Goal: Task Accomplishment & Management: Complete application form

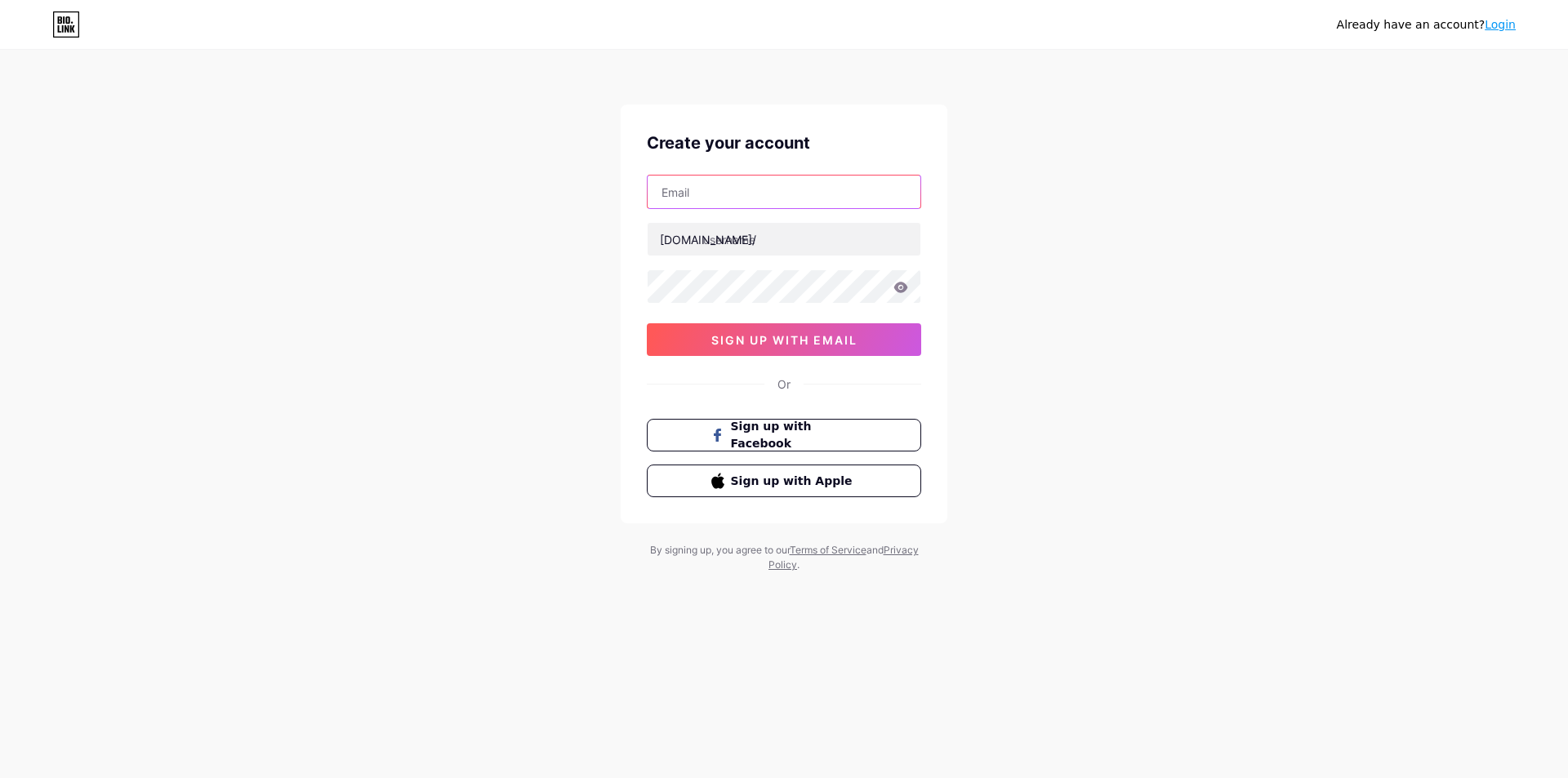
click at [752, 196] on input "text" at bounding box center [784, 192] width 273 height 33
type input "[EMAIL_ADDRESS][DOMAIN_NAME]"
click at [791, 238] on input "text" at bounding box center [784, 239] width 273 height 33
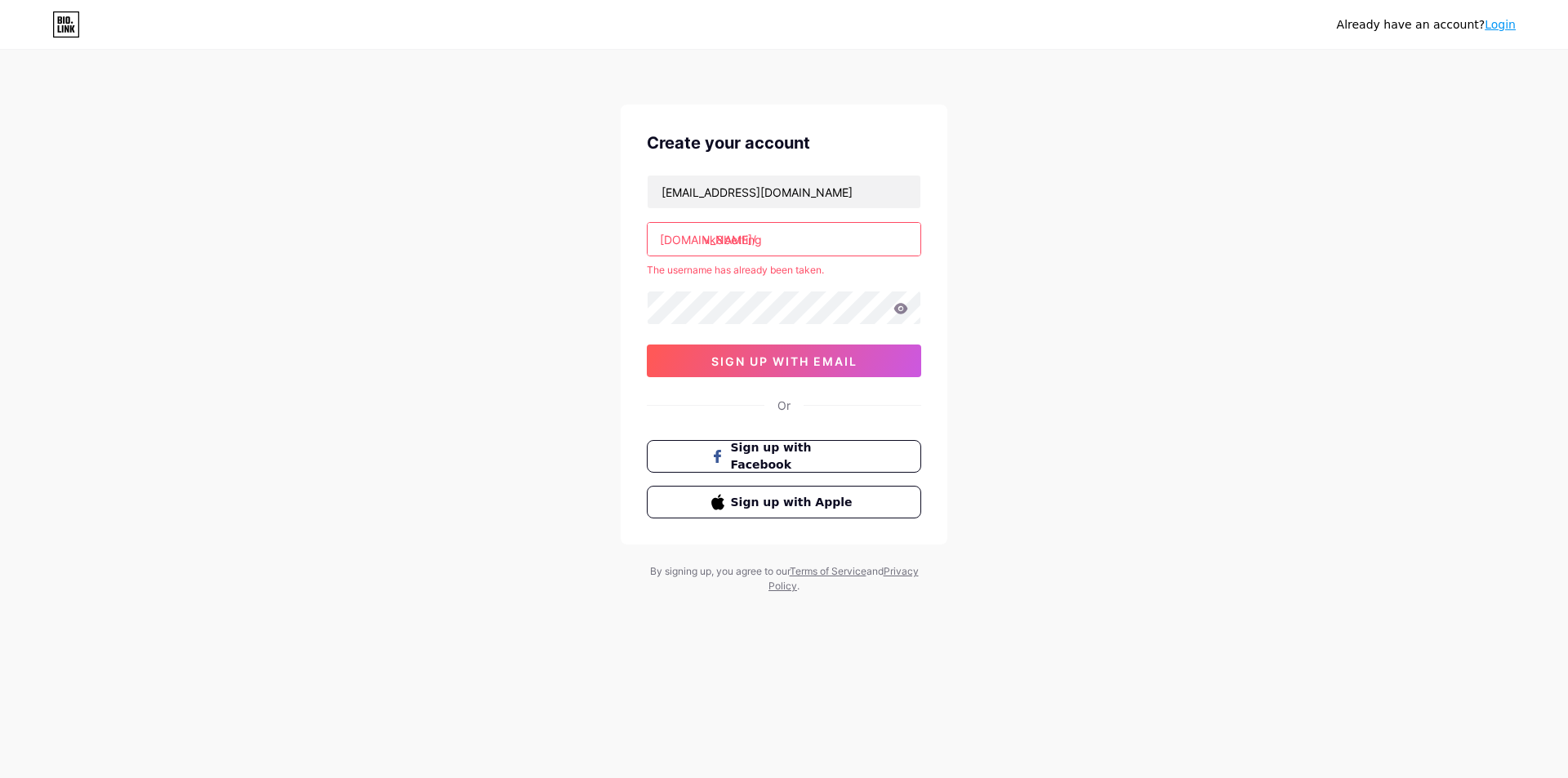
click at [851, 253] on input "vk8betting" at bounding box center [784, 239] width 273 height 33
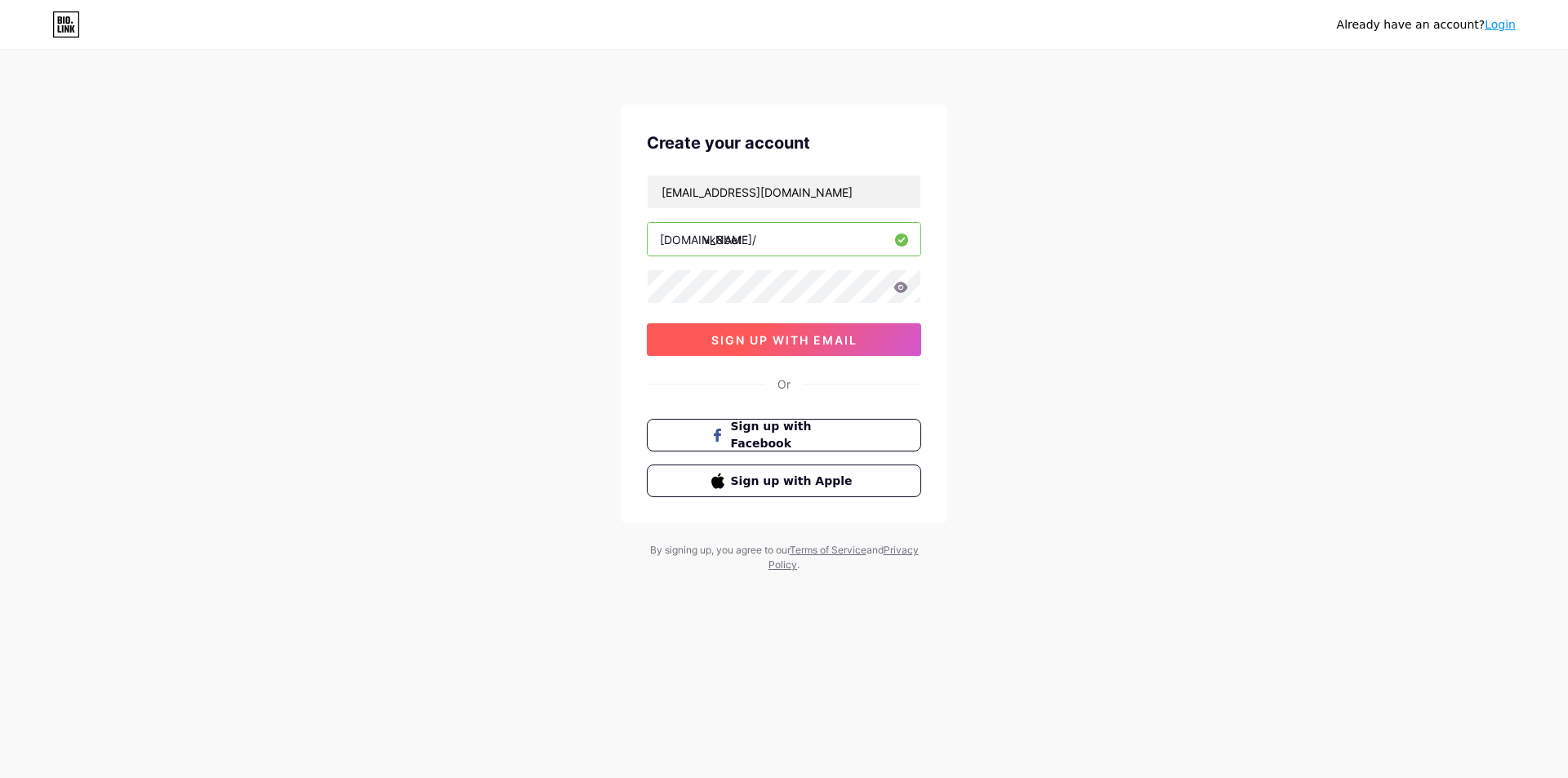
type input "vk8bet"
click at [807, 338] on span "sign up with email" at bounding box center [784, 340] width 146 height 14
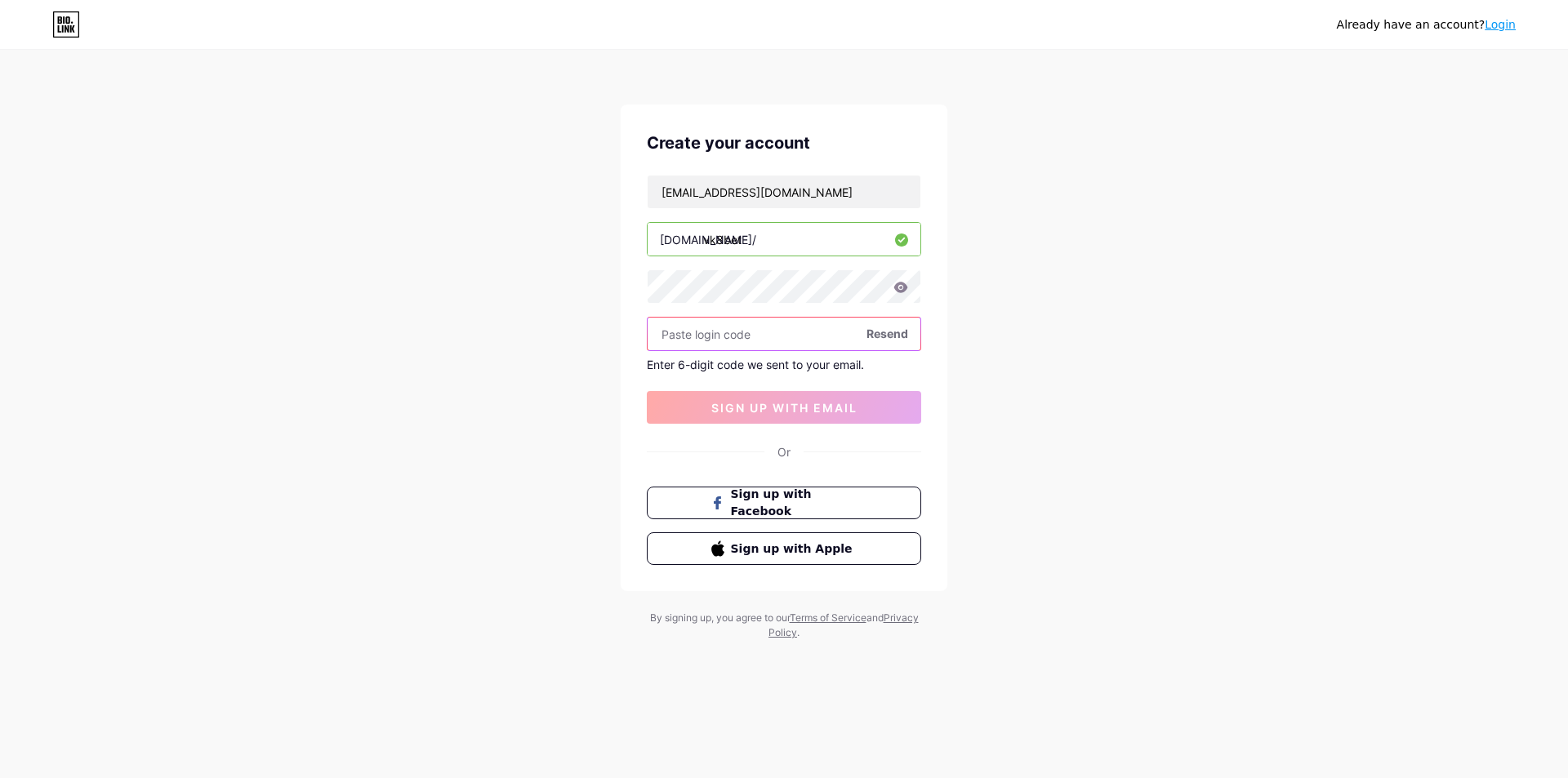
paste input "630869"
type input "630869"
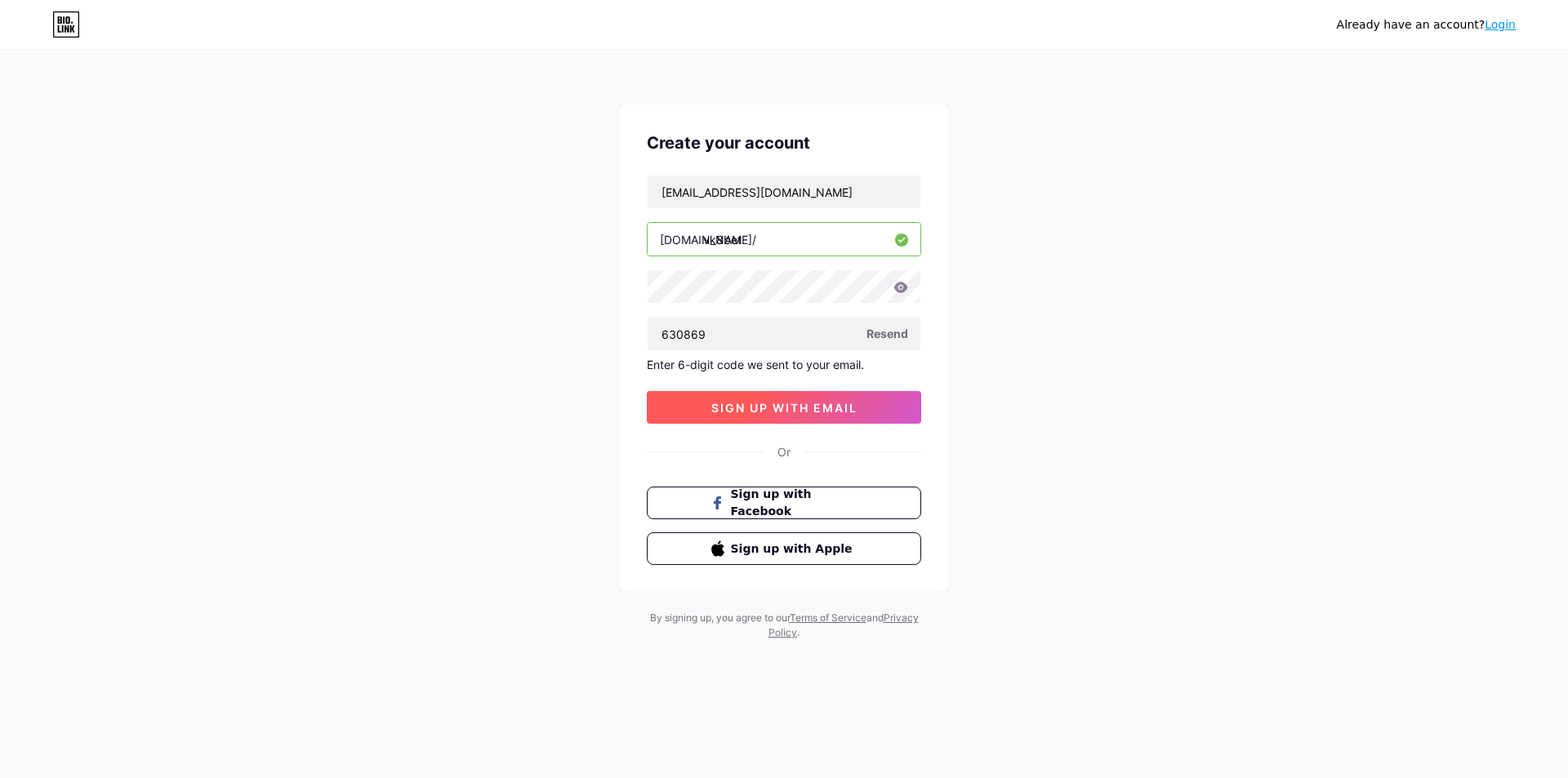
click at [816, 397] on button "sign up with email" at bounding box center [784, 408] width 275 height 33
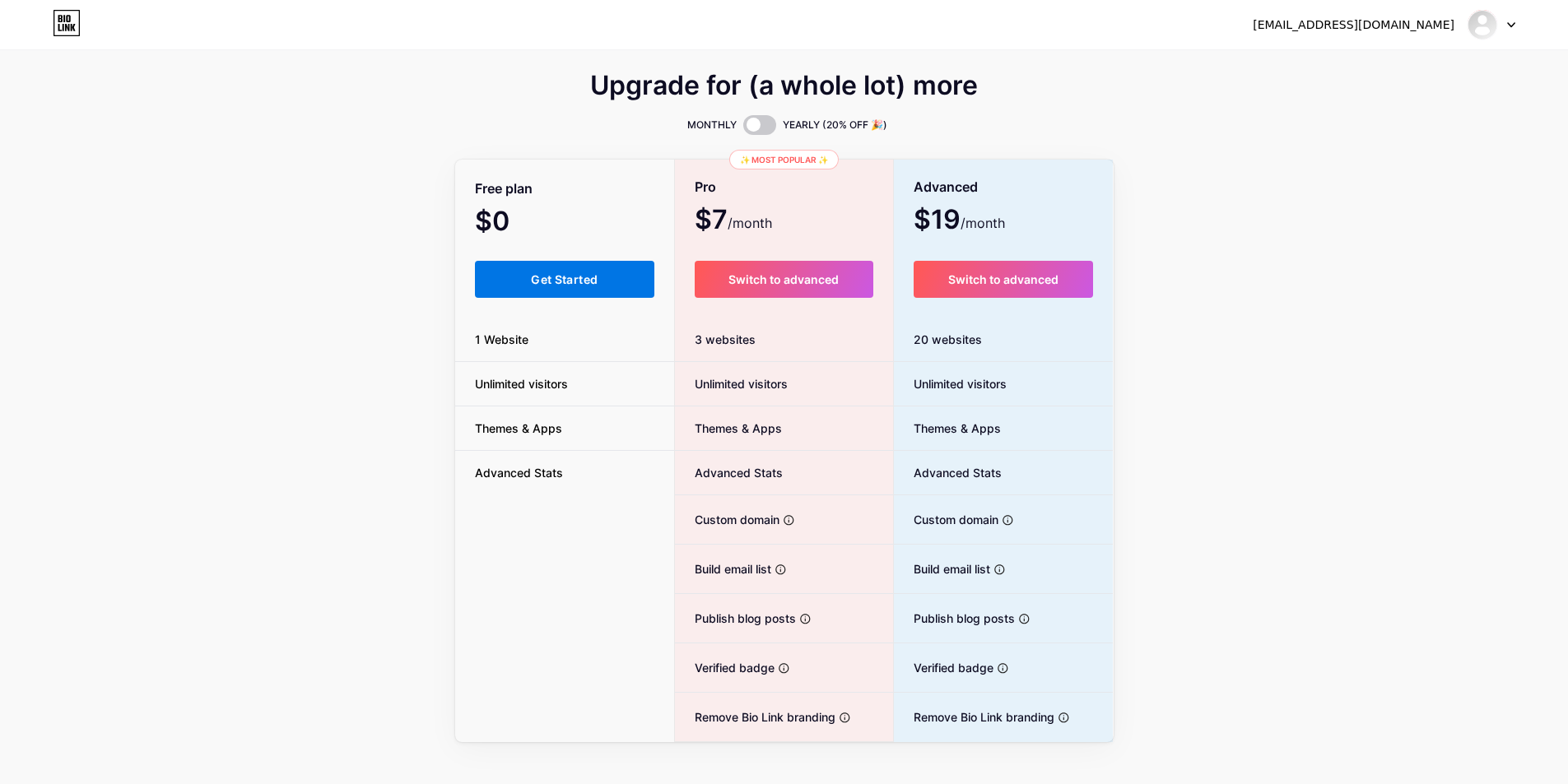
click at [571, 279] on span "Get Started" at bounding box center [564, 279] width 67 height 14
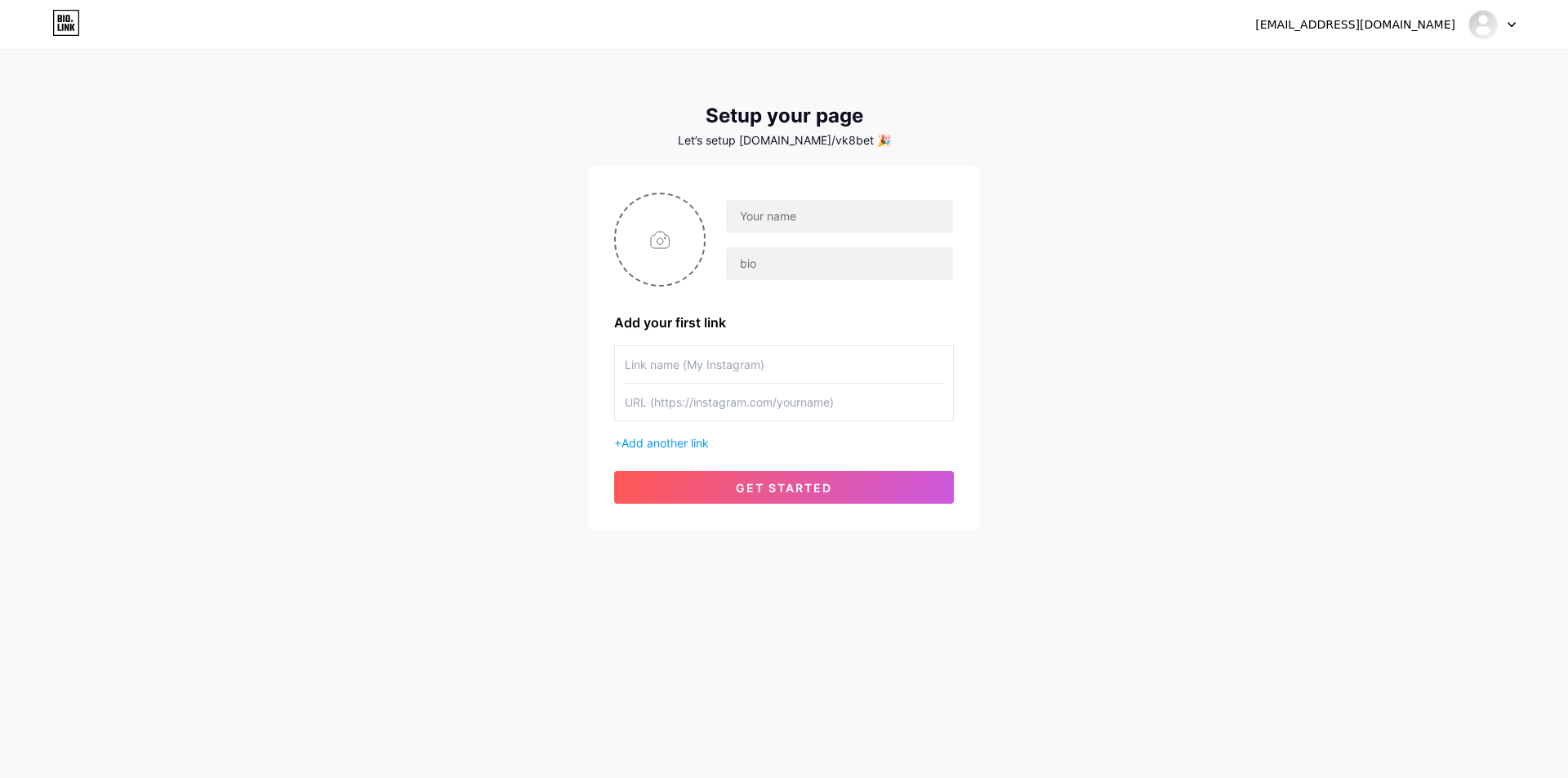
click at [609, 223] on div "Add your first link + Add another link get started" at bounding box center [784, 349] width 392 height 363
click at [642, 239] on input "file" at bounding box center [659, 240] width 88 height 90
type input "C:\fakepath\logo.jpg"
click at [815, 218] on input "text" at bounding box center [839, 216] width 227 height 33
type input "VK8"
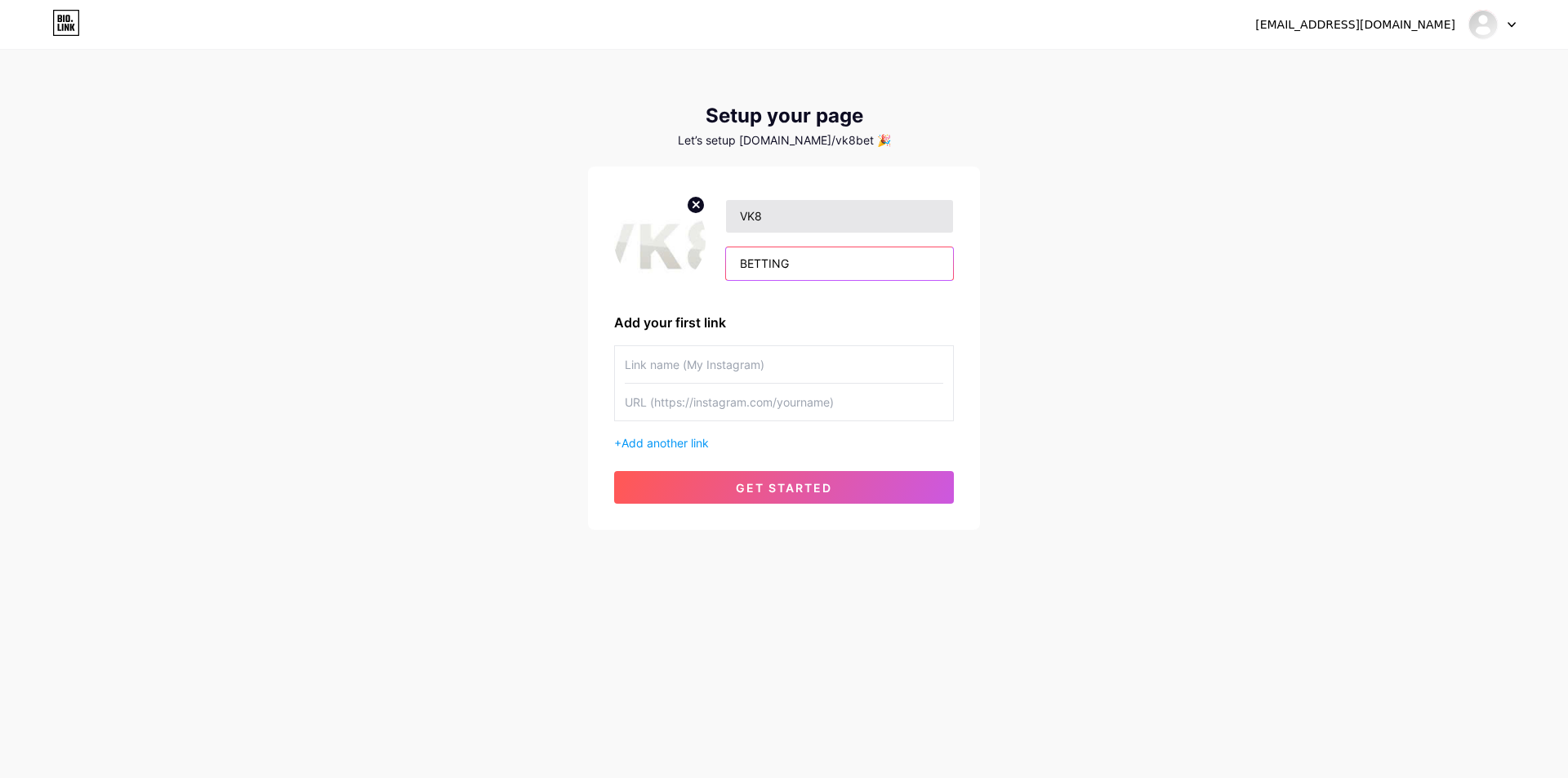
type input "BETTING"
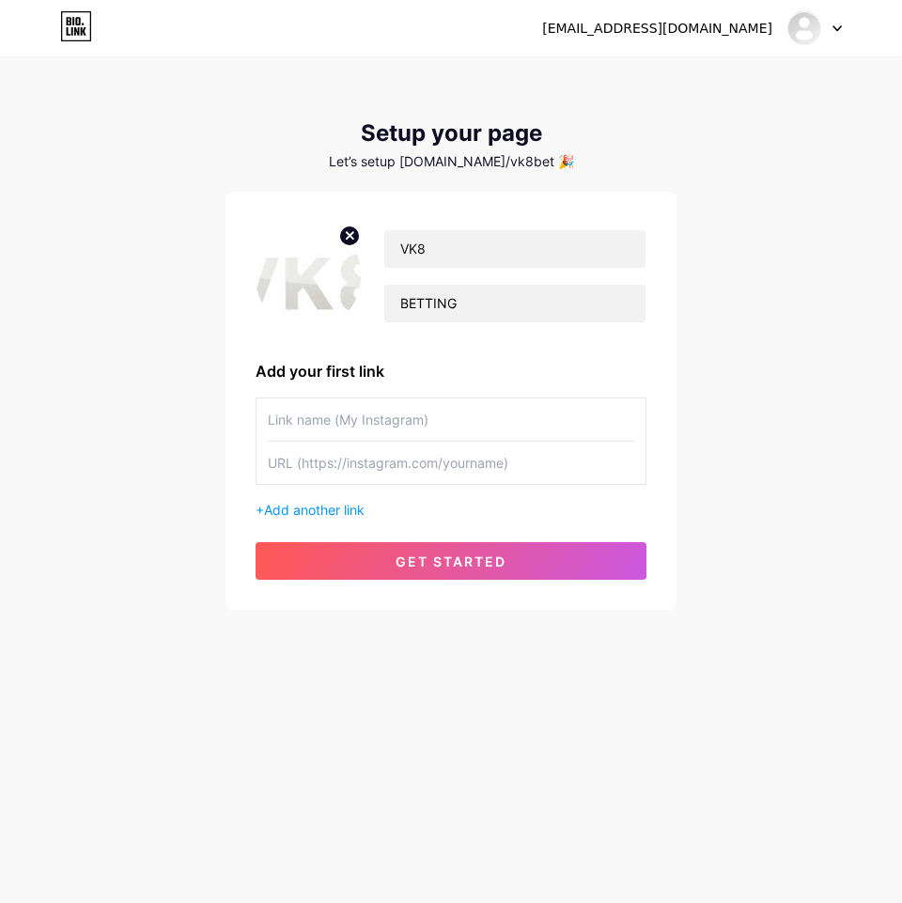
click at [362, 421] on input "text" at bounding box center [451, 419] width 366 height 42
paste input "Blogger"
type input "Blogger"
click at [485, 471] on input "text" at bounding box center [451, 462] width 366 height 42
paste input "[URL][DOMAIN_NAME]"
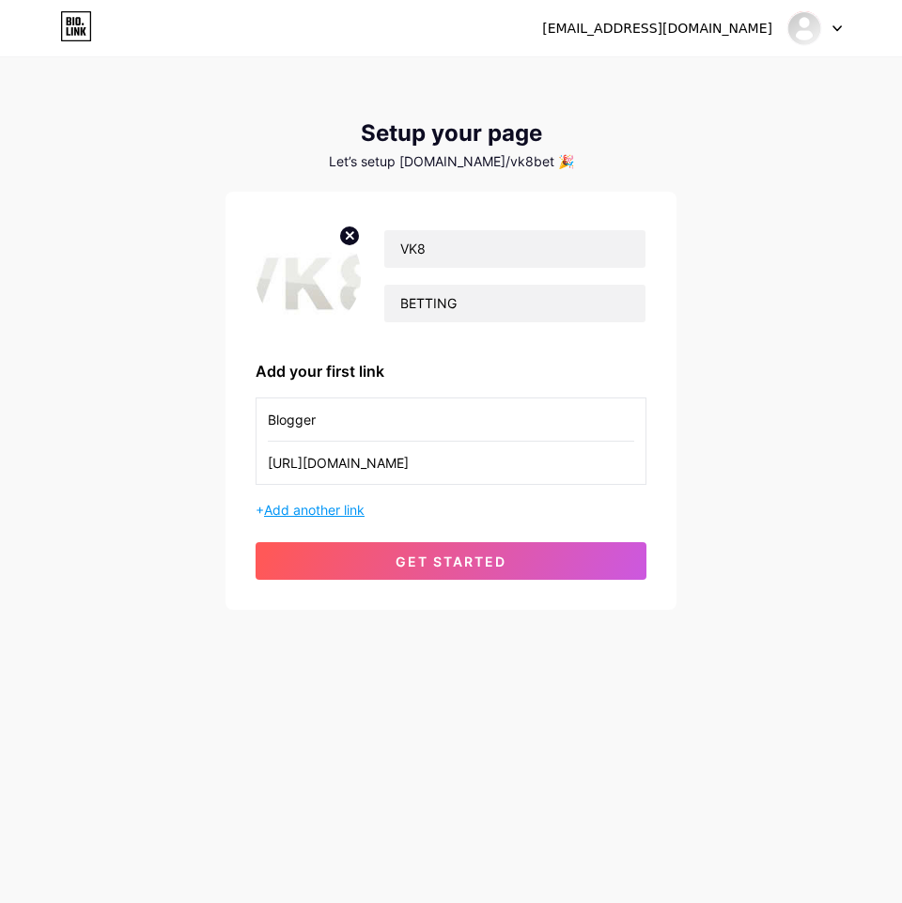
type input "[URL][DOMAIN_NAME]"
click at [347, 509] on span "Add another link" at bounding box center [314, 510] width 100 height 16
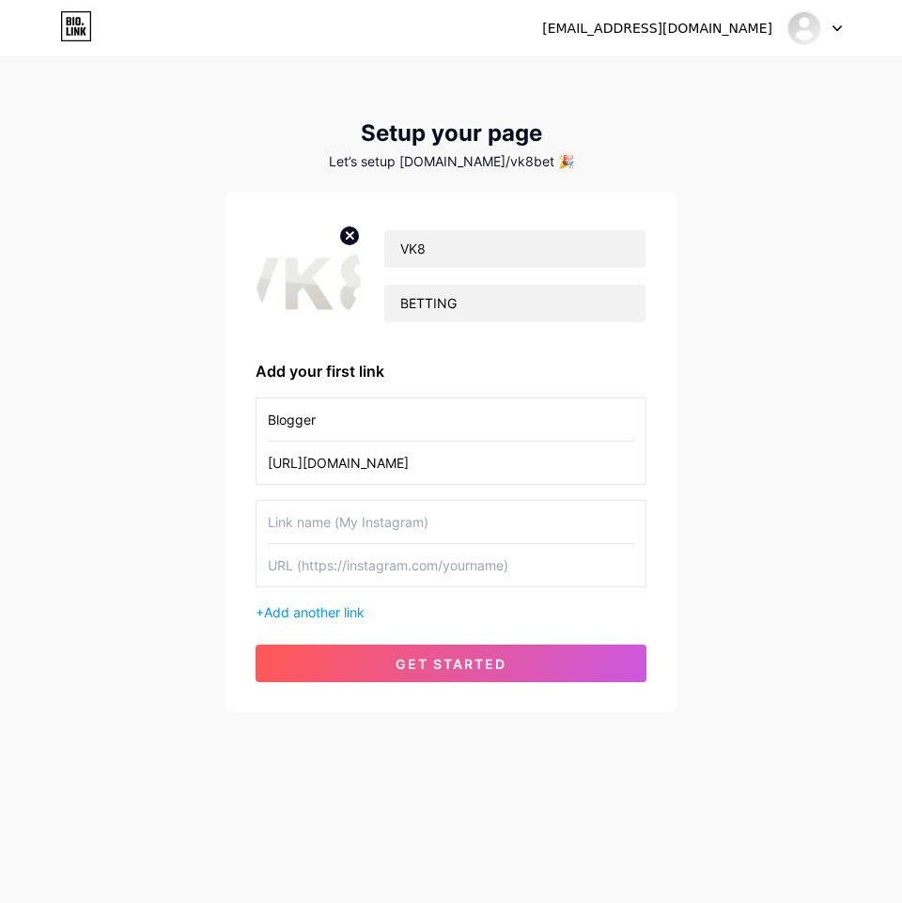
click at [318, 523] on input "text" at bounding box center [451, 522] width 366 height 42
paste input "Twitter"
type input "Twitter"
click at [374, 561] on input "text" at bounding box center [451, 565] width 366 height 42
paste input "VK8UKBETTING"
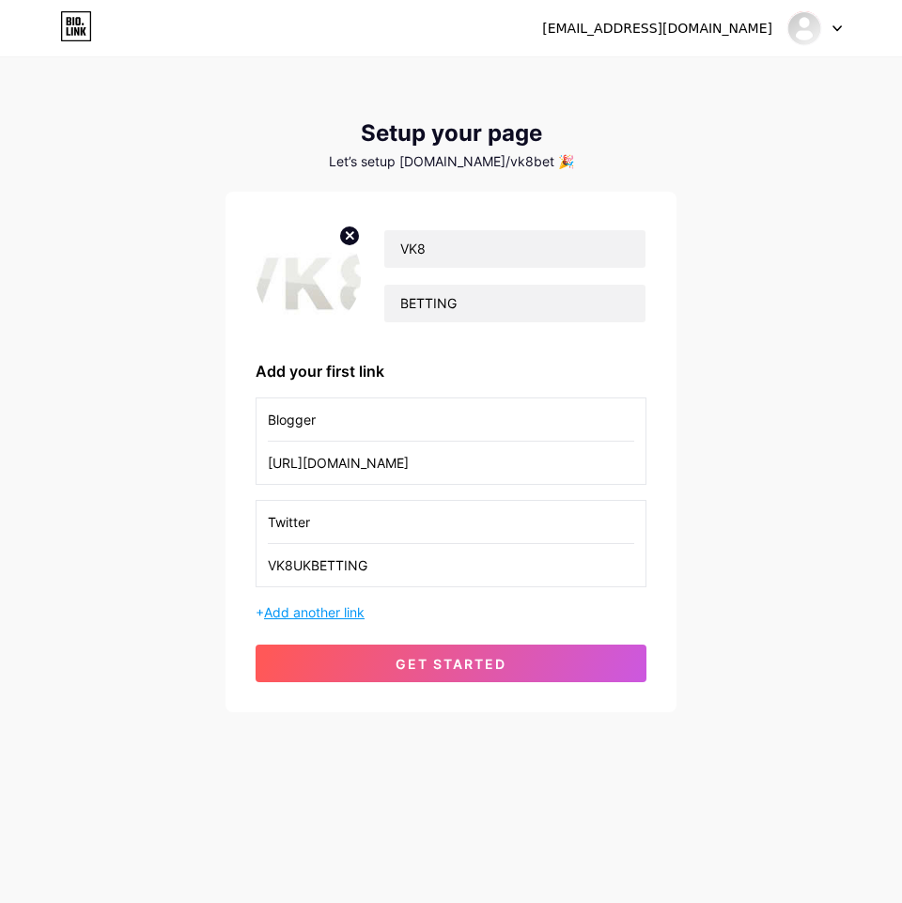
type input "VK8UKBETTING"
click at [314, 614] on span "Add another link" at bounding box center [314, 612] width 100 height 16
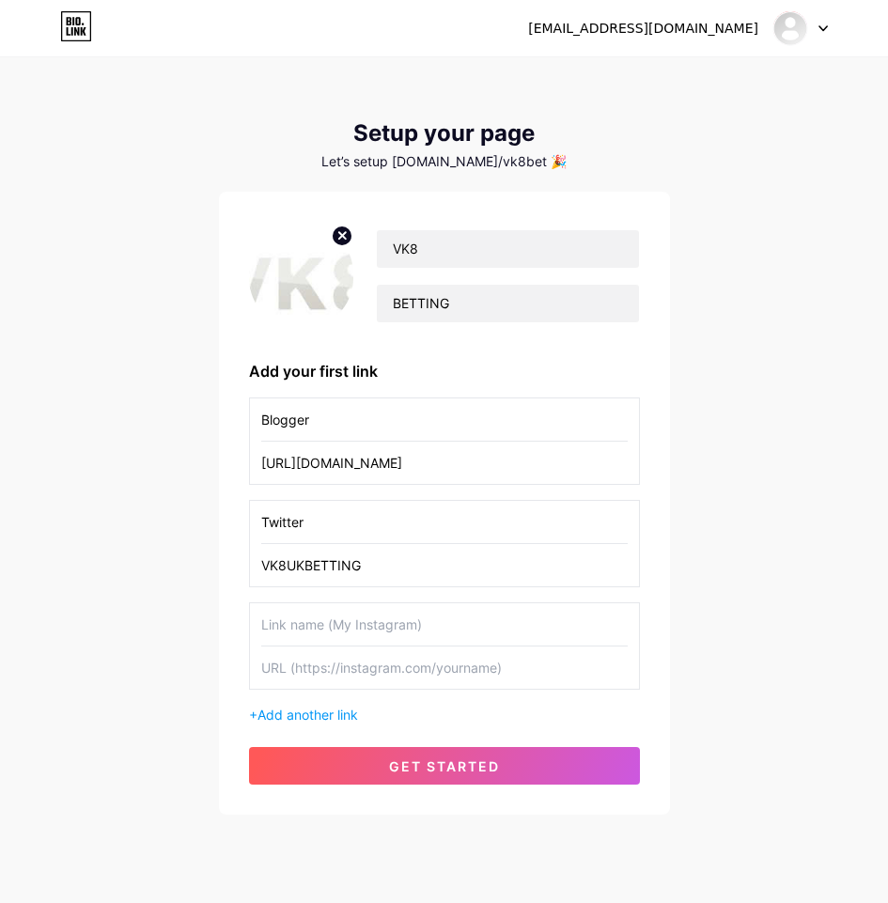
click at [381, 623] on input "text" at bounding box center [444, 624] width 366 height 42
paste input "Quora"
type input "Quora"
click at [338, 678] on input "text" at bounding box center [444, 667] width 366 height 42
paste input "[URL][DOMAIN_NAME]"
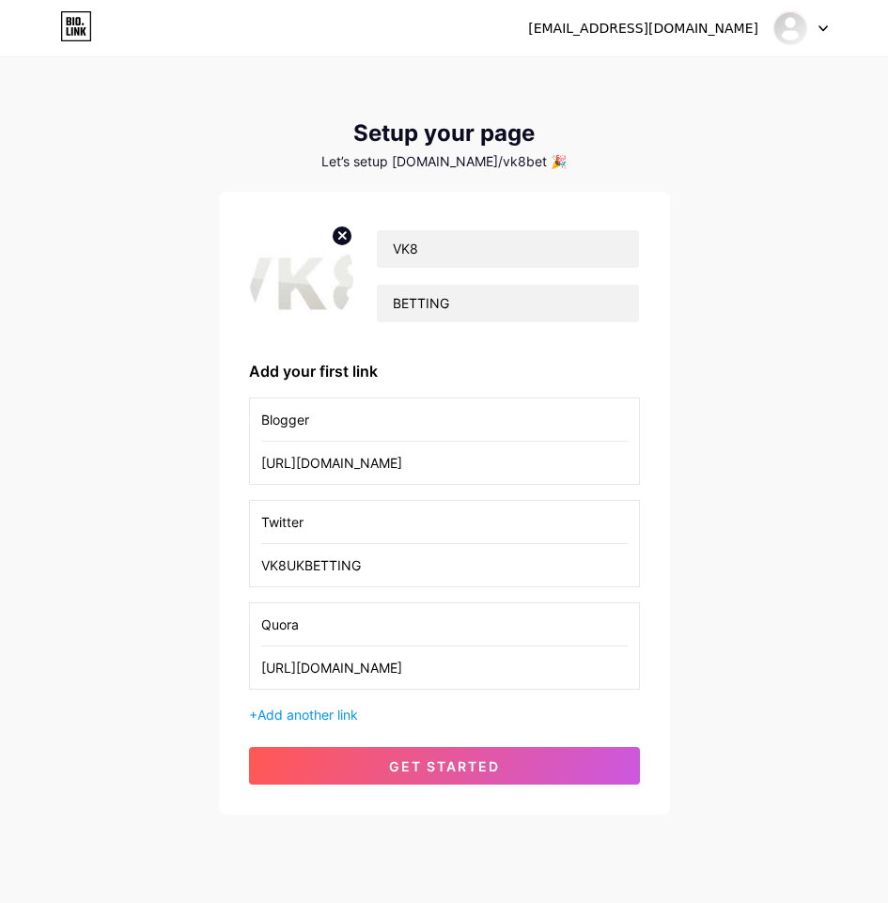
type input "[URL][DOMAIN_NAME]"
click at [110, 539] on div "[EMAIL_ADDRESS][DOMAIN_NAME] Dashboard Logout Setup your page Let’s setup [DOMA…" at bounding box center [444, 437] width 888 height 874
click at [291, 704] on div "+ Add another link" at bounding box center [444, 714] width 391 height 20
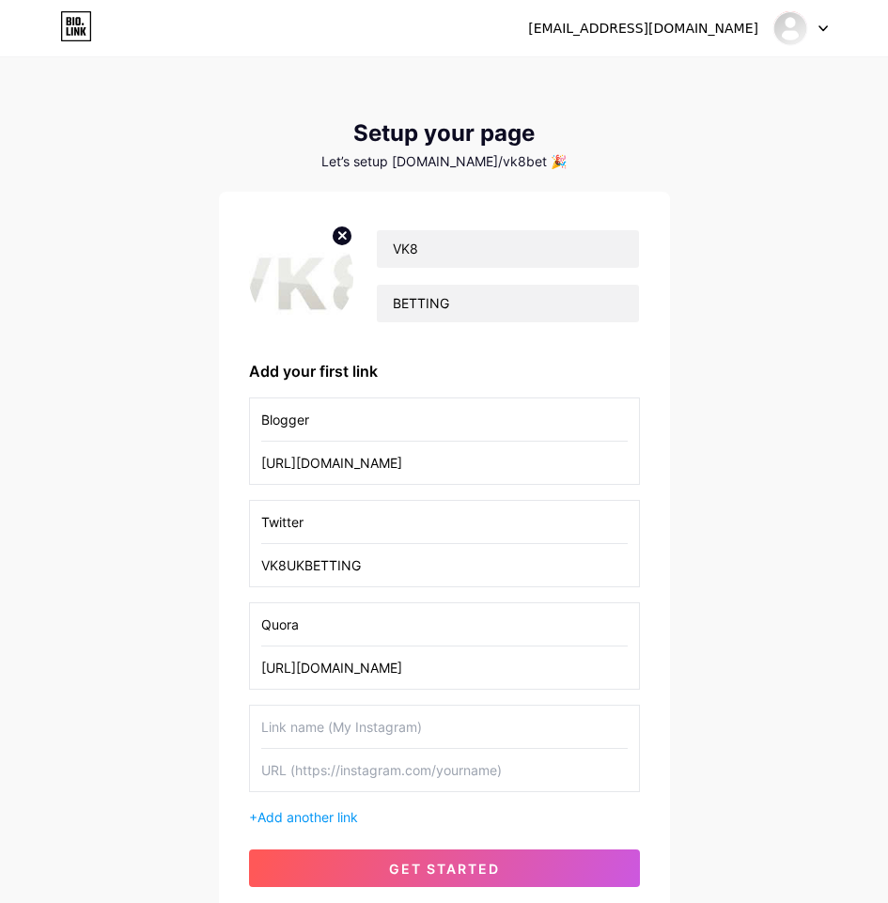
click at [333, 703] on div "Blogger [URL][DOMAIN_NAME] Twitter VK8UKBETTING Quora [URL][DOMAIN_NAME] + Add …" at bounding box center [444, 611] width 391 height 429
click at [389, 725] on input "text" at bounding box center [444, 726] width 366 height 42
paste input "Pinterest"
type input "Pinterest"
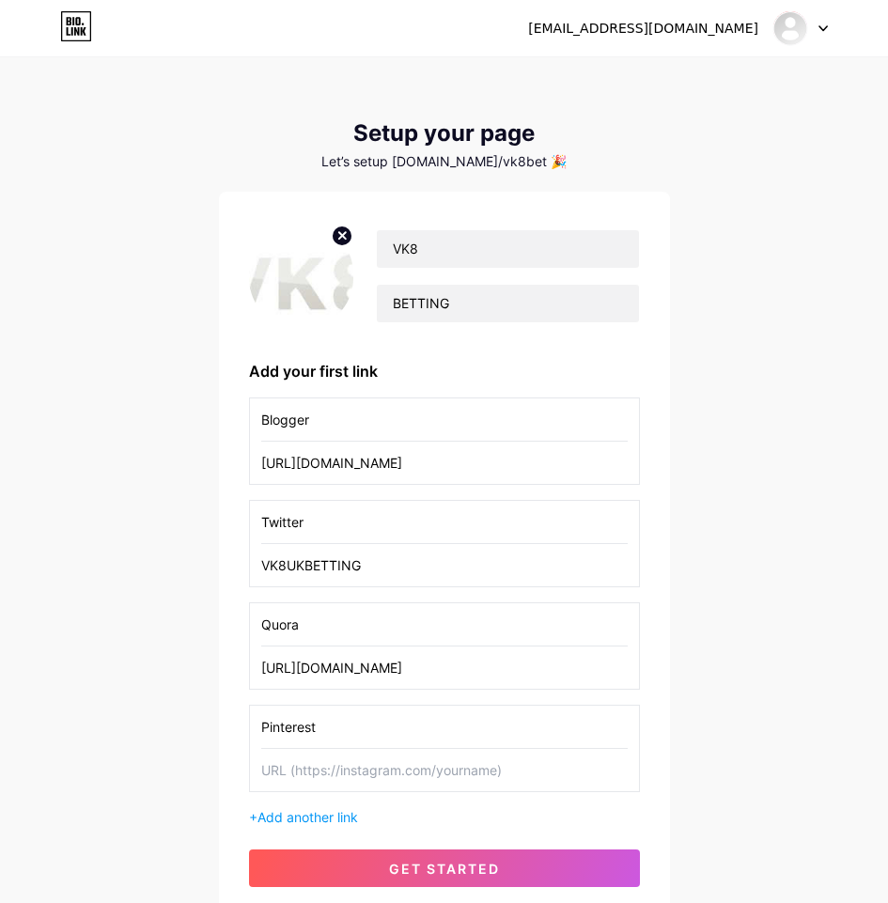
click at [447, 767] on input "text" at bounding box center [444, 770] width 366 height 42
paste input "[URL][DOMAIN_NAME]"
type input "[URL][DOMAIN_NAME]"
click at [311, 810] on span "Add another link" at bounding box center [307, 817] width 100 height 16
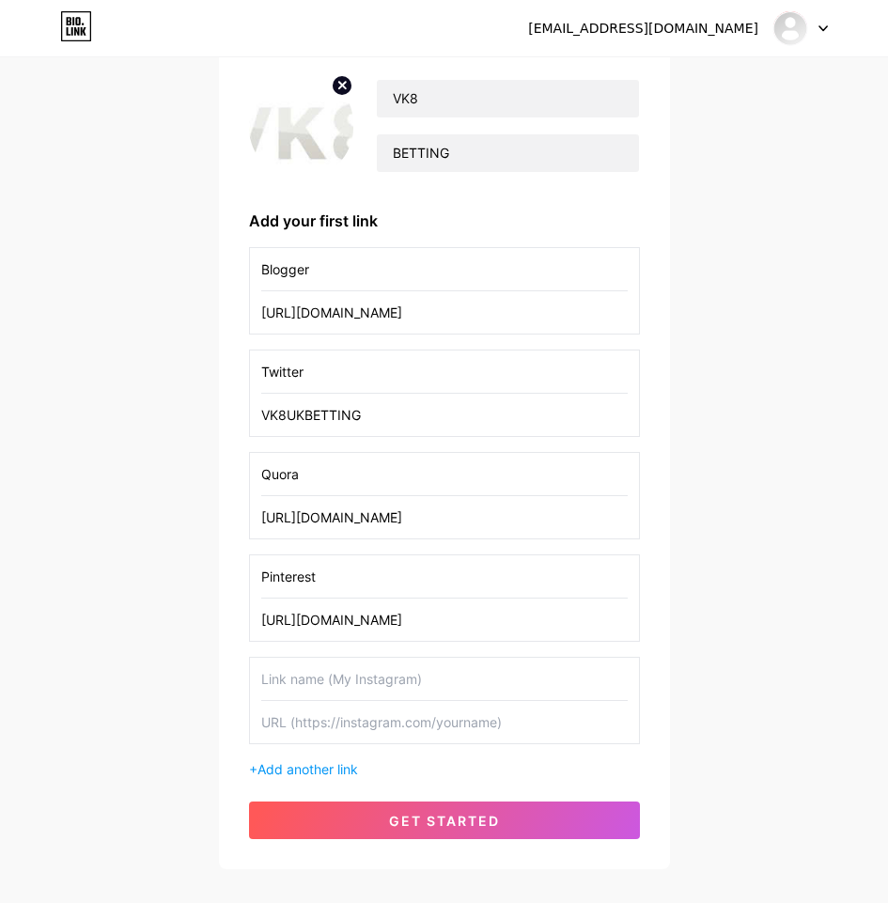
scroll to position [252, 0]
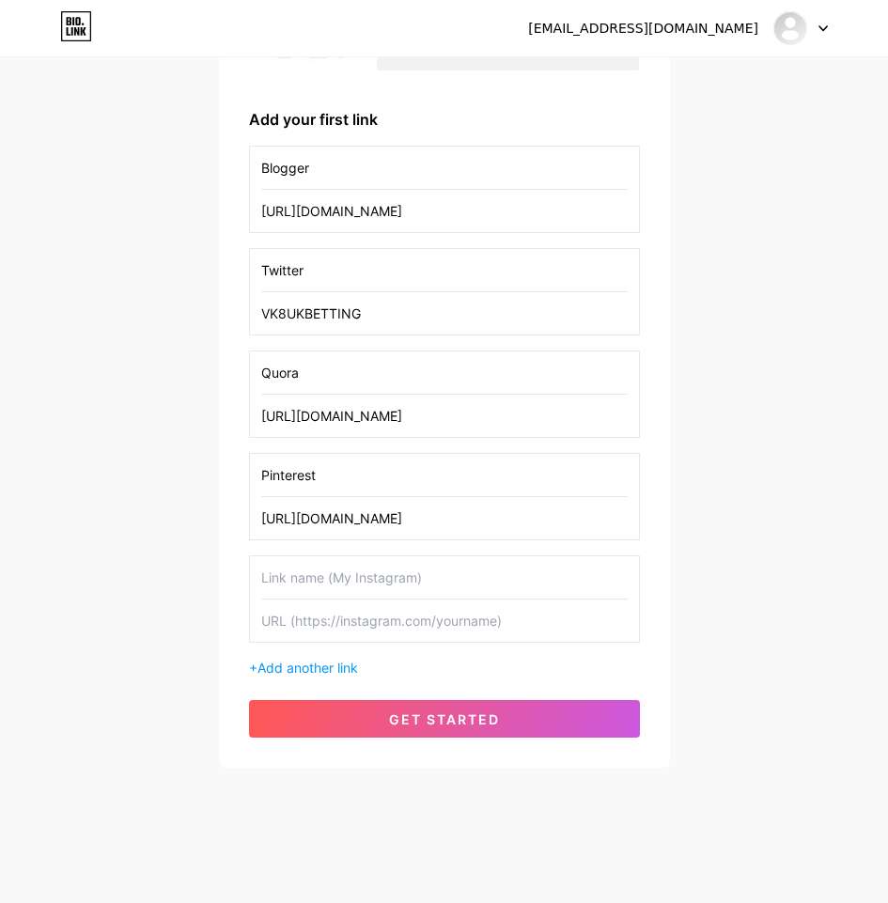
click at [350, 564] on input "text" at bounding box center [444, 577] width 366 height 42
paste input "Flipboard"
type input "Flipboard"
click at [437, 622] on input "text" at bounding box center [444, 620] width 366 height 42
paste input "[URL][DOMAIN_NAME]"
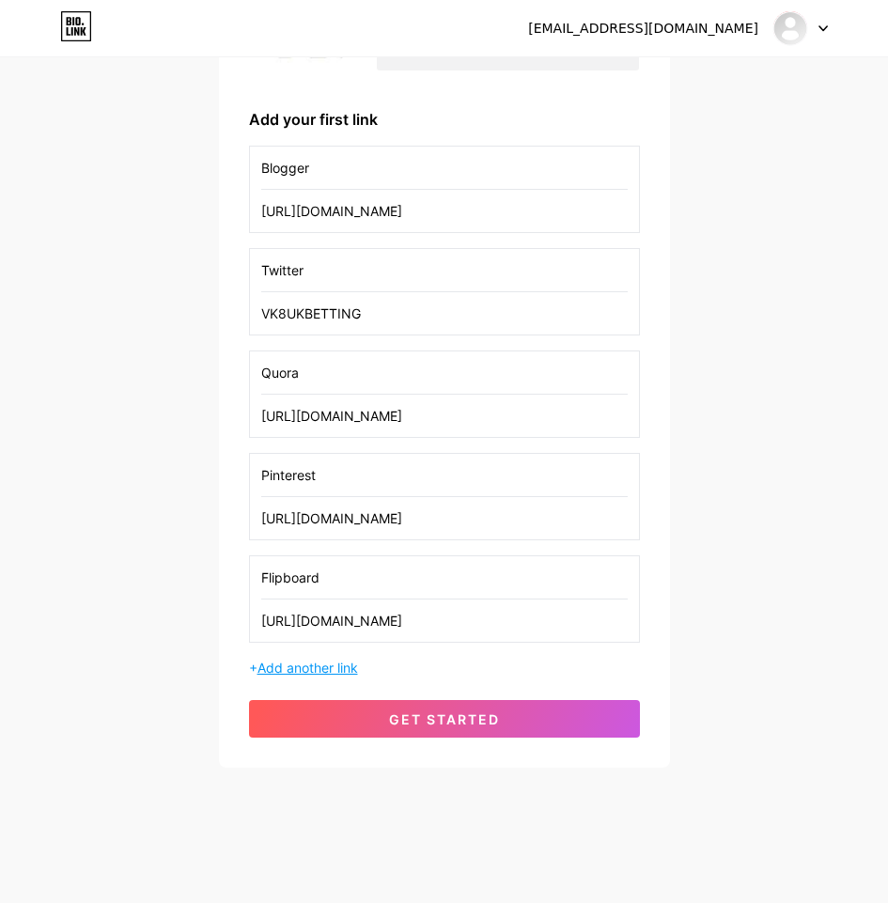
type input "[URL][DOMAIN_NAME]"
click at [334, 667] on span "Add another link" at bounding box center [307, 667] width 100 height 16
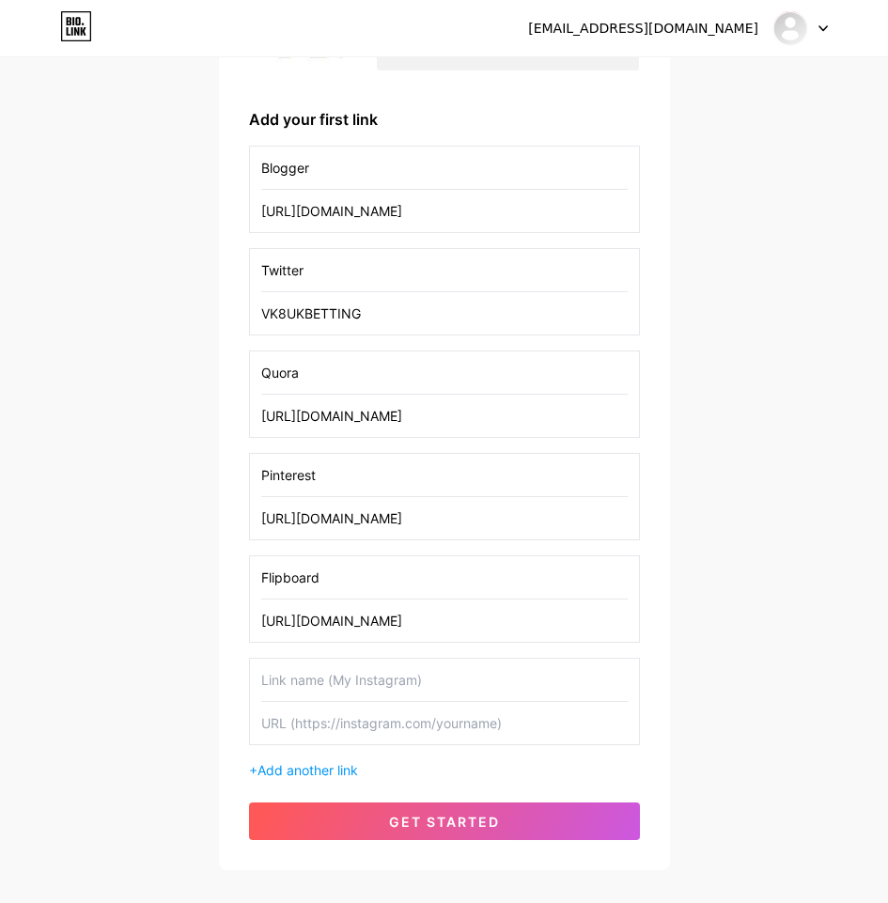
click at [387, 693] on input "text" at bounding box center [444, 679] width 366 height 42
paste input "Wakelet"
type input "Wakelet"
click at [502, 725] on input "text" at bounding box center [444, 723] width 366 height 42
paste input "[URL][DOMAIN_NAME]"
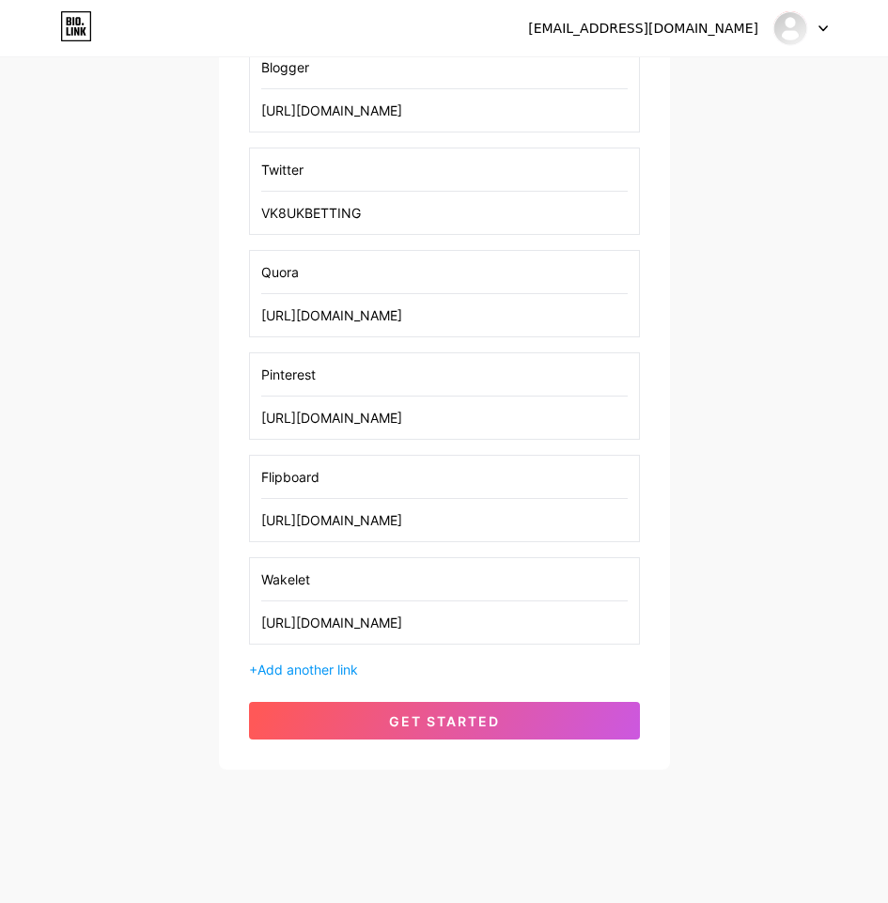
scroll to position [354, 0]
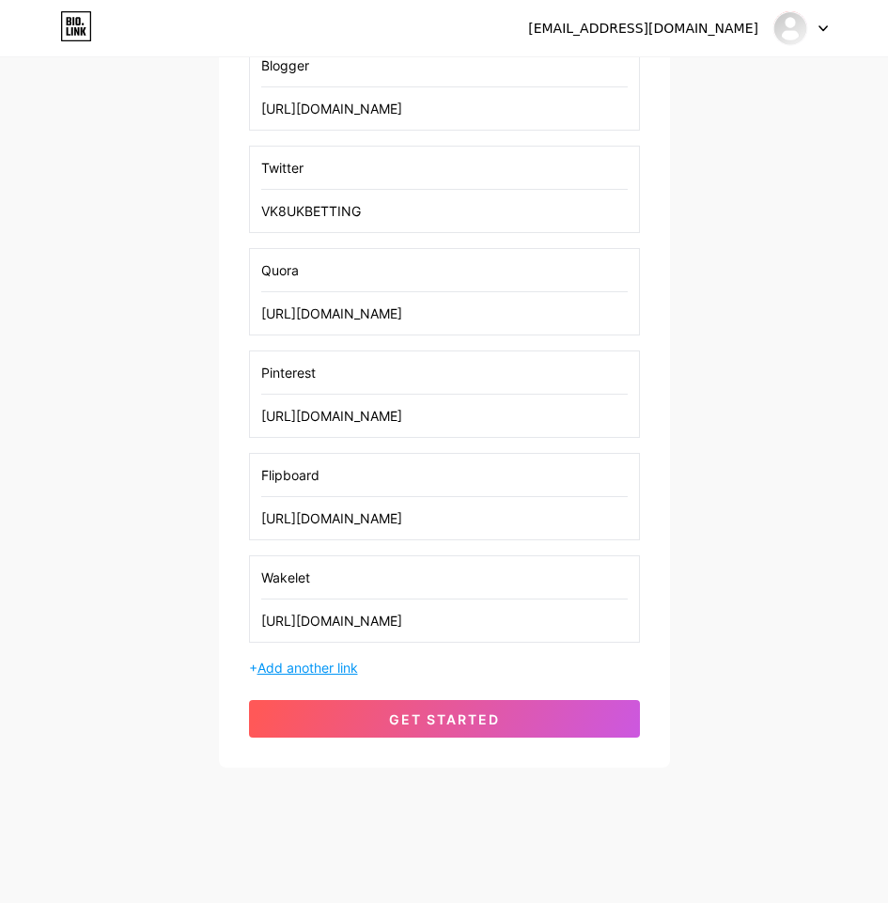
type input "[URL][DOMAIN_NAME]"
click at [322, 669] on span "Add another link" at bounding box center [307, 667] width 100 height 16
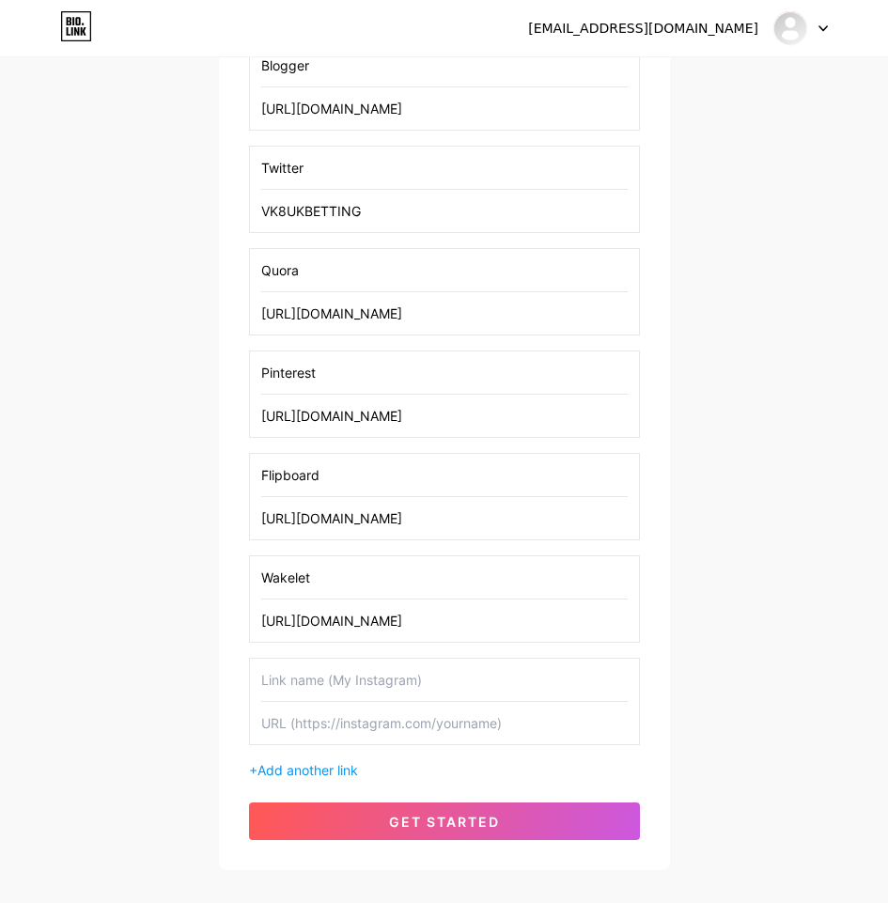
click at [344, 692] on input "text" at bounding box center [444, 679] width 366 height 42
paste input "Issuu"
type input "Issuu"
click at [431, 728] on input "text" at bounding box center [444, 723] width 366 height 42
paste input "[URL][DOMAIN_NAME]"
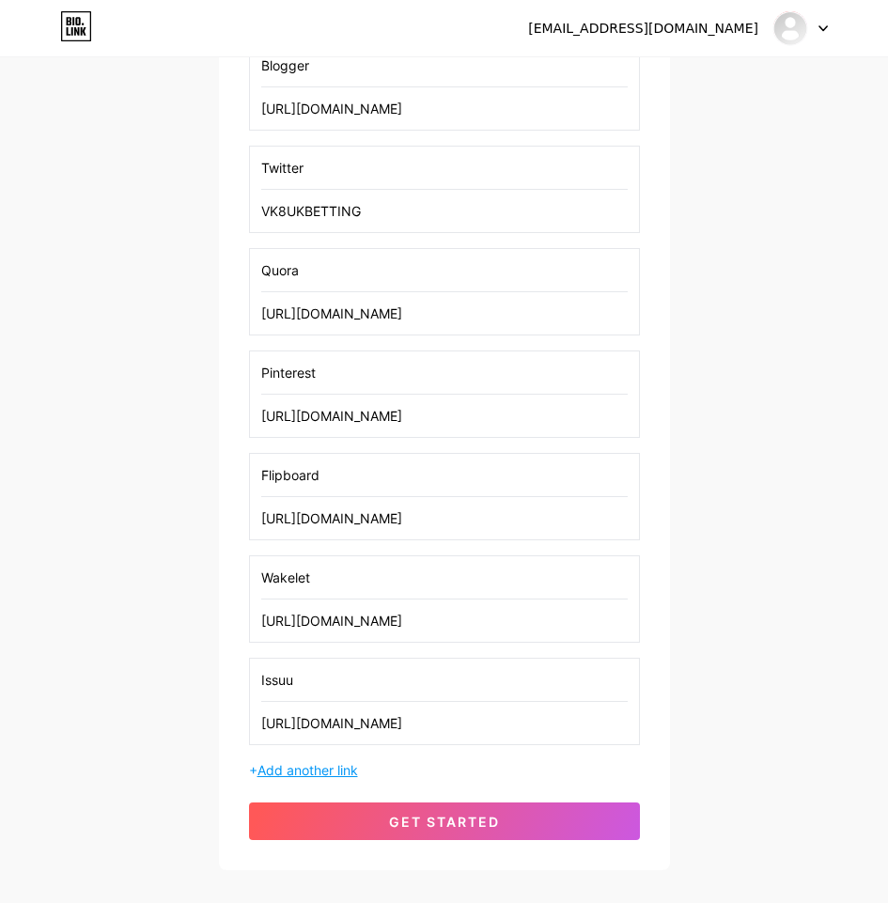
type input "[URL][DOMAIN_NAME]"
click at [319, 764] on span "Add another link" at bounding box center [307, 770] width 100 height 16
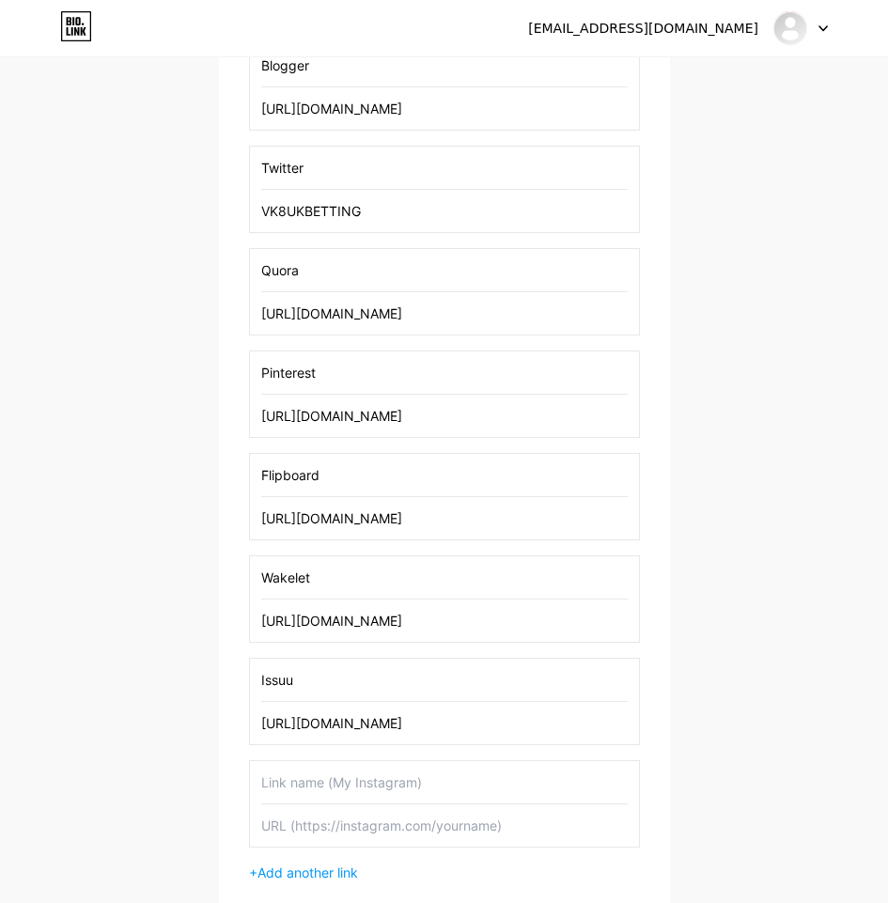
click at [367, 779] on input "text" at bounding box center [444, 782] width 366 height 42
paste input "GitHub"
type input "GitHub"
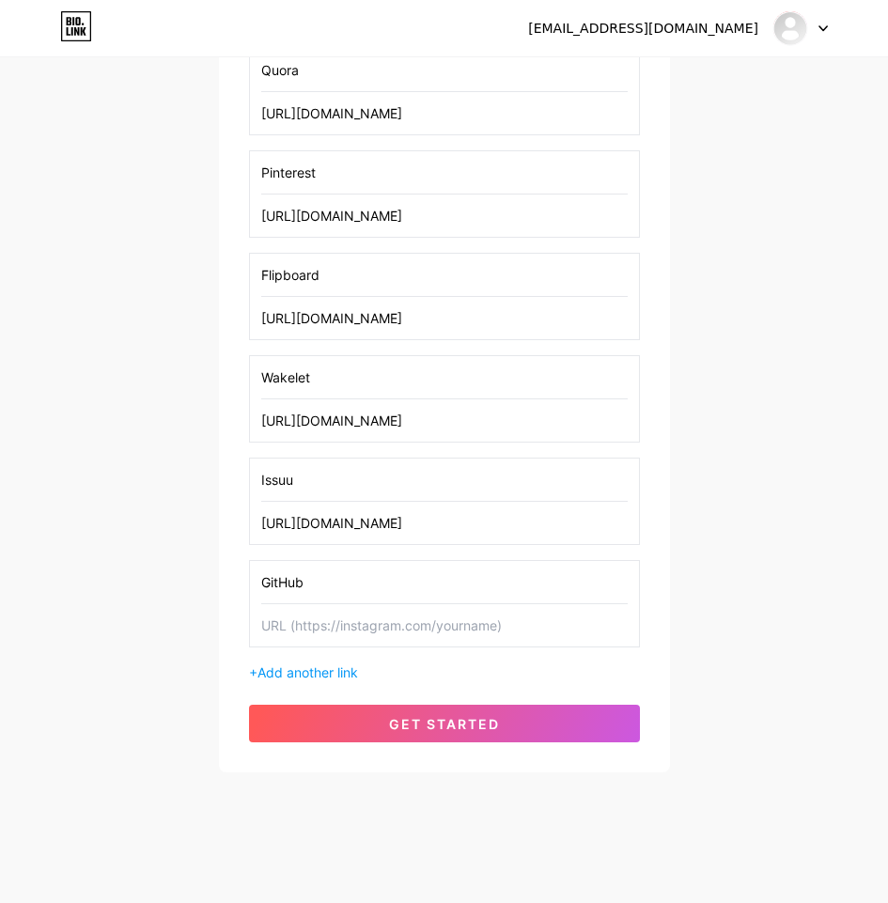
scroll to position [559, 0]
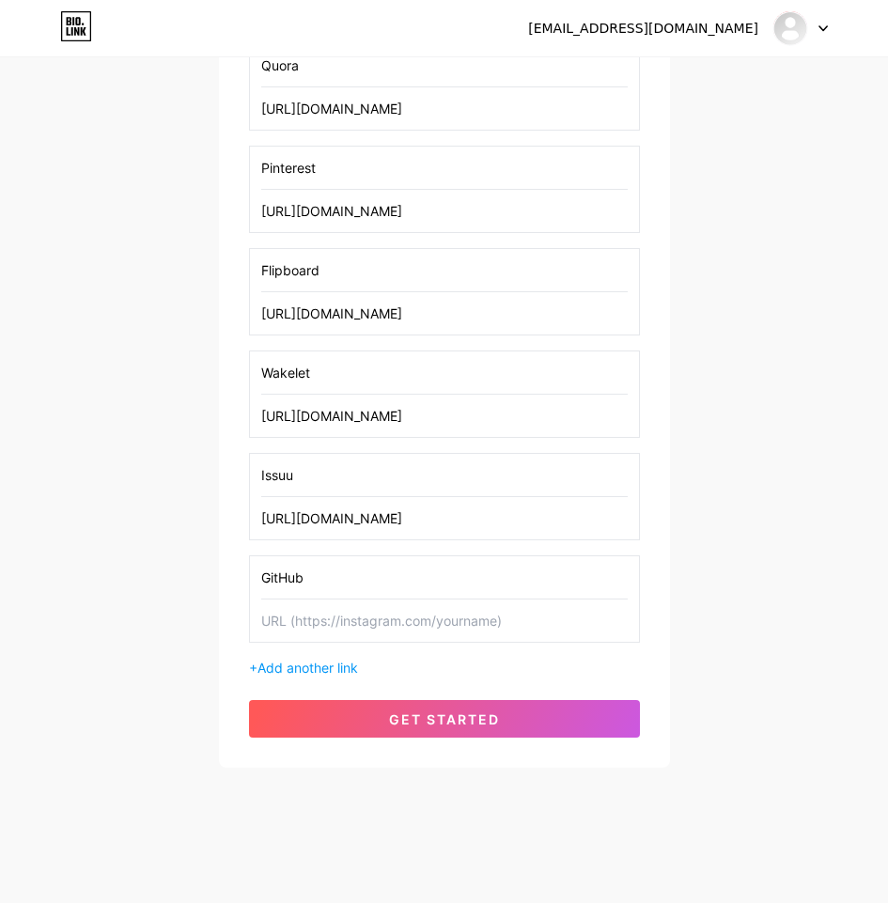
click at [453, 619] on input "text" at bounding box center [444, 620] width 366 height 42
paste input "[URL][DOMAIN_NAME]"
type input "[URL][DOMAIN_NAME]"
click at [343, 661] on span "Add another link" at bounding box center [307, 667] width 100 height 16
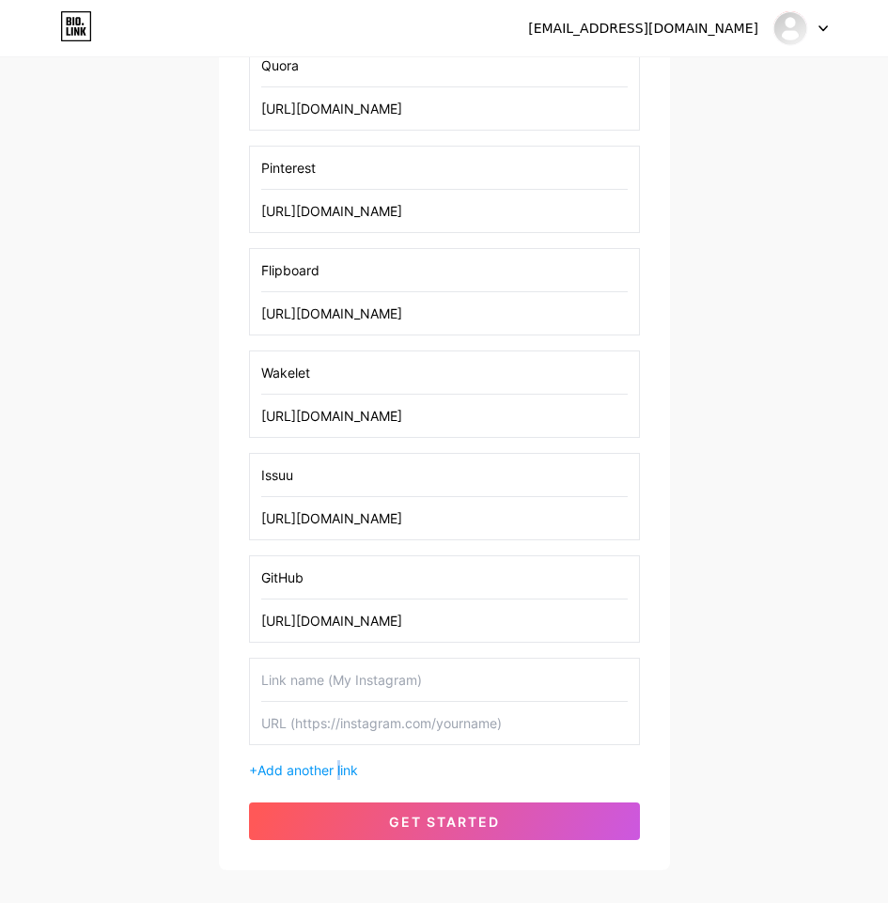
click at [337, 680] on input "text" at bounding box center [444, 679] width 366 height 42
paste input "Gist"
type input "Gist"
click at [493, 740] on input "text" at bounding box center [444, 723] width 366 height 42
paste input "[URL][DOMAIN_NAME]"
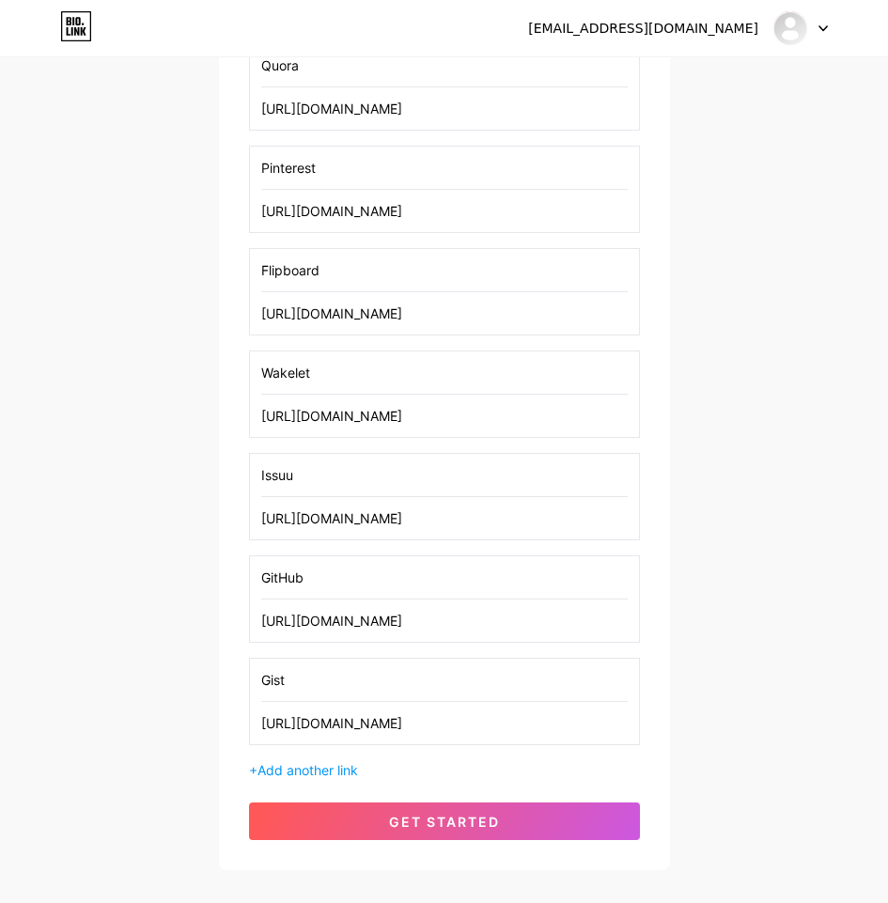
type input "[URL][DOMAIN_NAME]"
click at [304, 768] on span "Add another link" at bounding box center [307, 770] width 100 height 16
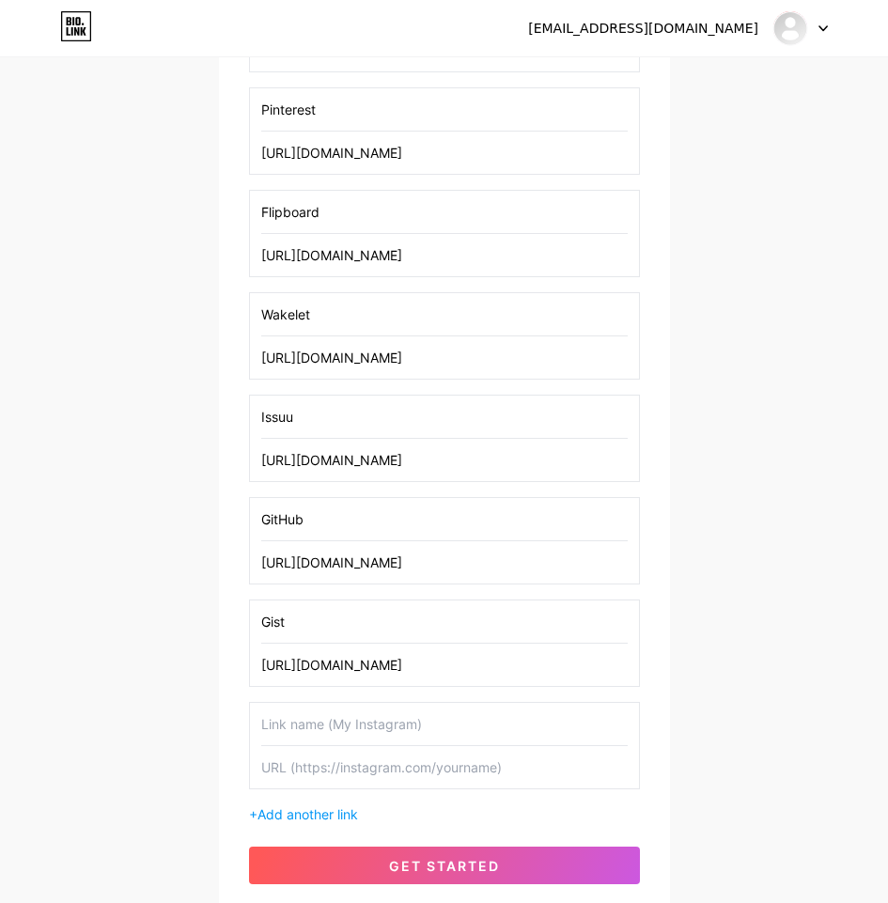
scroll to position [764, 0]
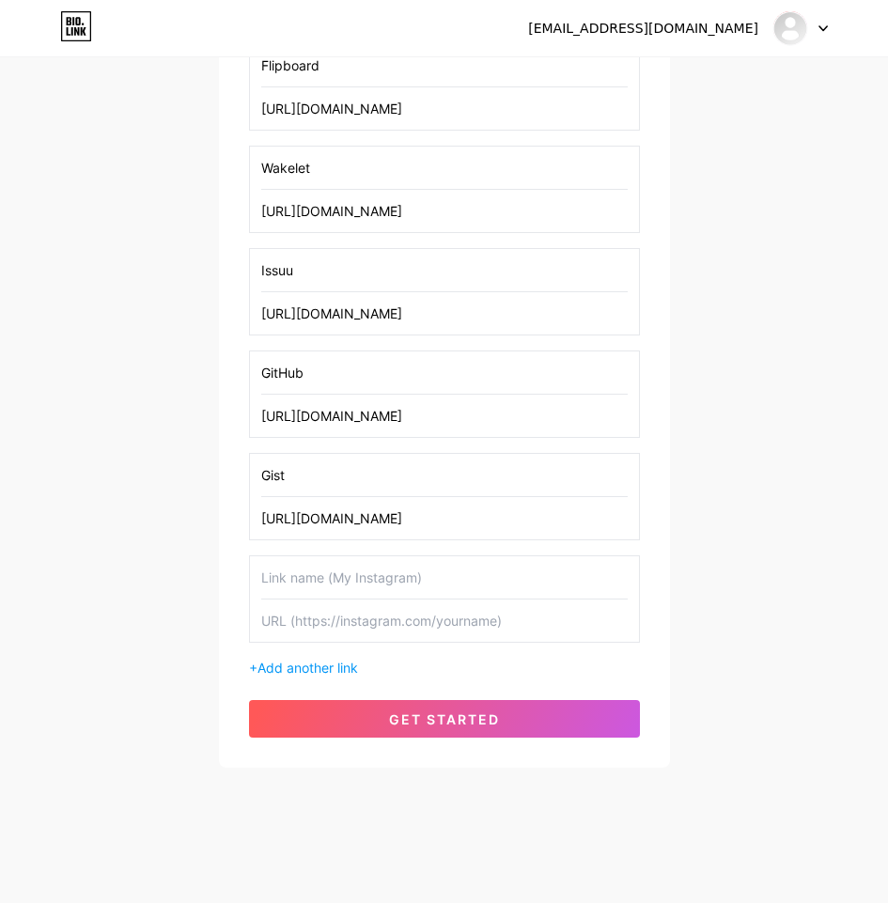
click at [326, 595] on input "text" at bounding box center [444, 577] width 366 height 42
paste input "Postman"
type input "Postman"
click at [339, 625] on input "text" at bounding box center [444, 620] width 366 height 42
paste input "[URL][DOMAIN_NAME]"
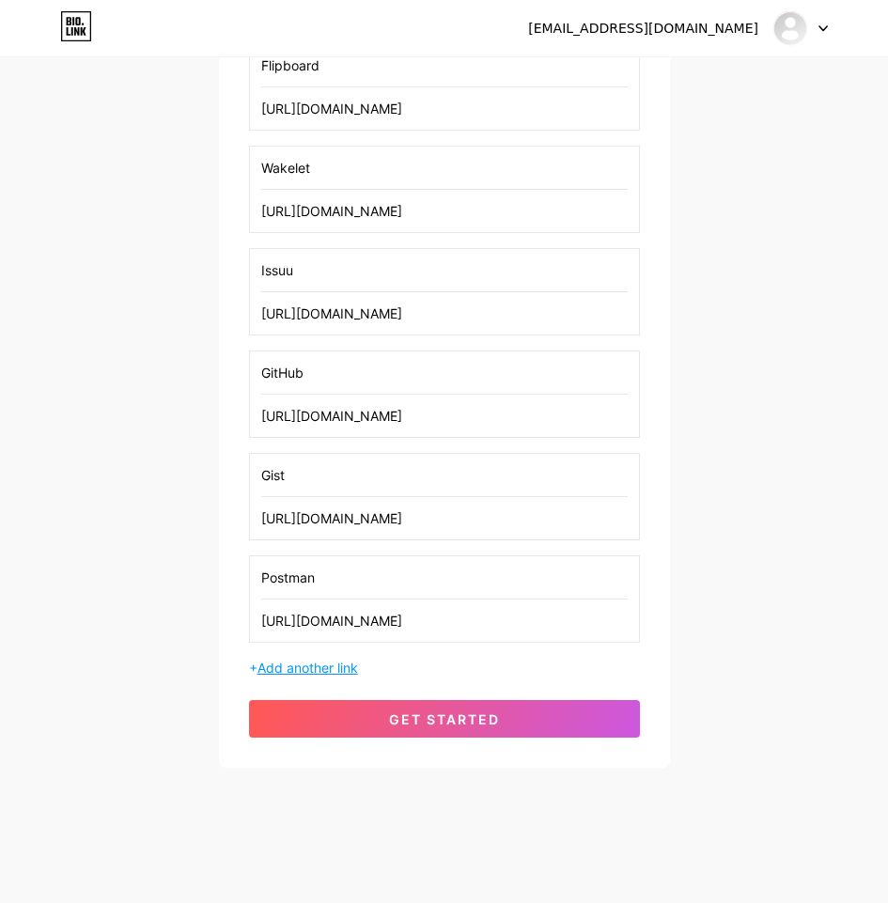
type input "[URL][DOMAIN_NAME]"
click at [314, 664] on span "Add another link" at bounding box center [307, 667] width 100 height 16
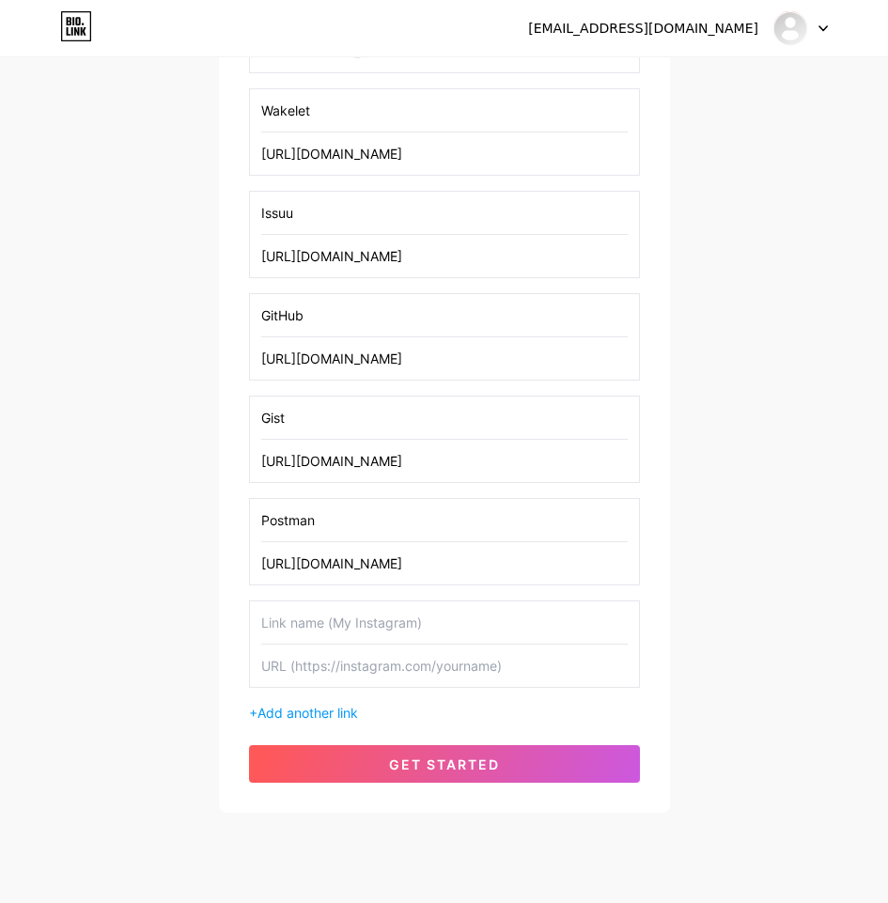
scroll to position [866, 0]
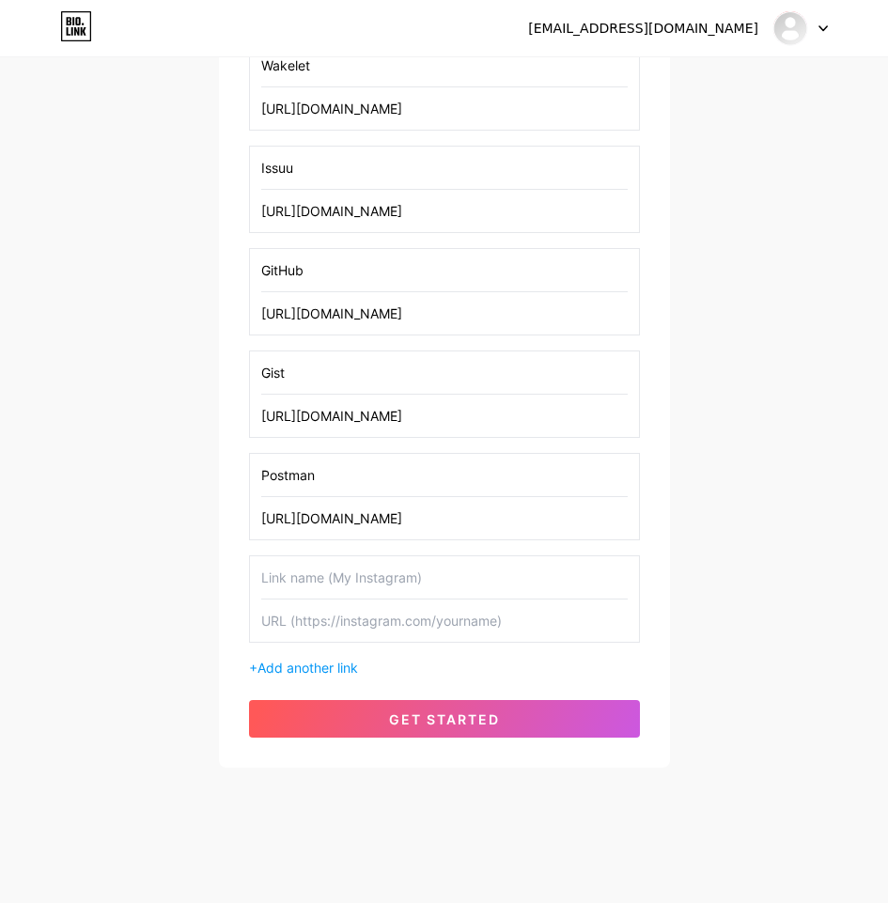
click at [313, 583] on input "text" at bounding box center [444, 577] width 366 height 42
paste input "GitLab"
type input "GitLab"
click at [425, 624] on input "text" at bounding box center [444, 620] width 366 height 42
paste input "[URL][DOMAIN_NAME]"
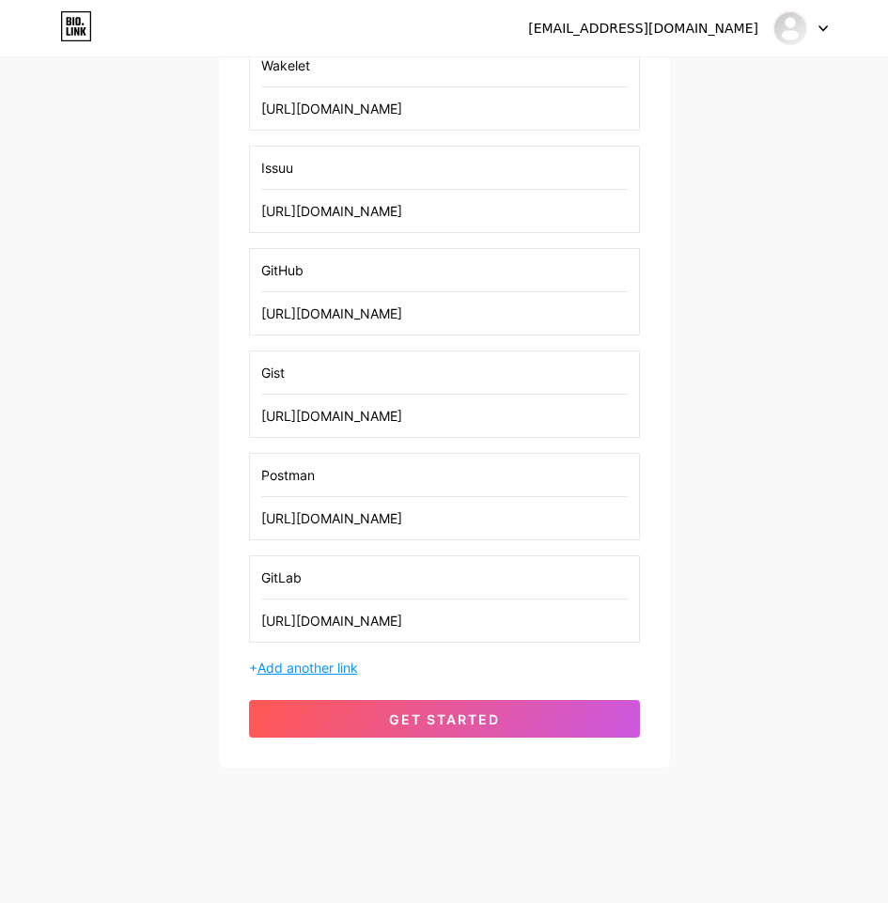
type input "[URL][DOMAIN_NAME]"
click at [328, 674] on span "Add another link" at bounding box center [307, 667] width 100 height 16
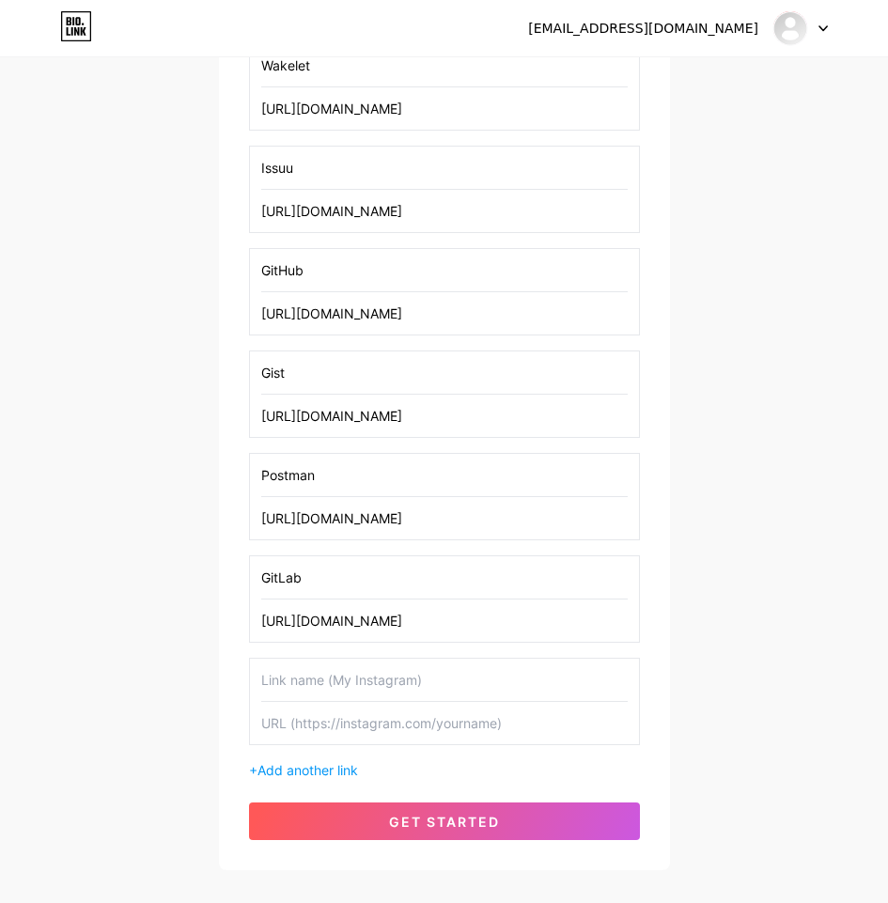
click at [341, 698] on input "text" at bounding box center [444, 679] width 366 height 42
paste input "Unityroom"
type input "Unityroom"
click at [302, 718] on input "text" at bounding box center [444, 723] width 366 height 42
paste input "[URL][DOMAIN_NAME]"
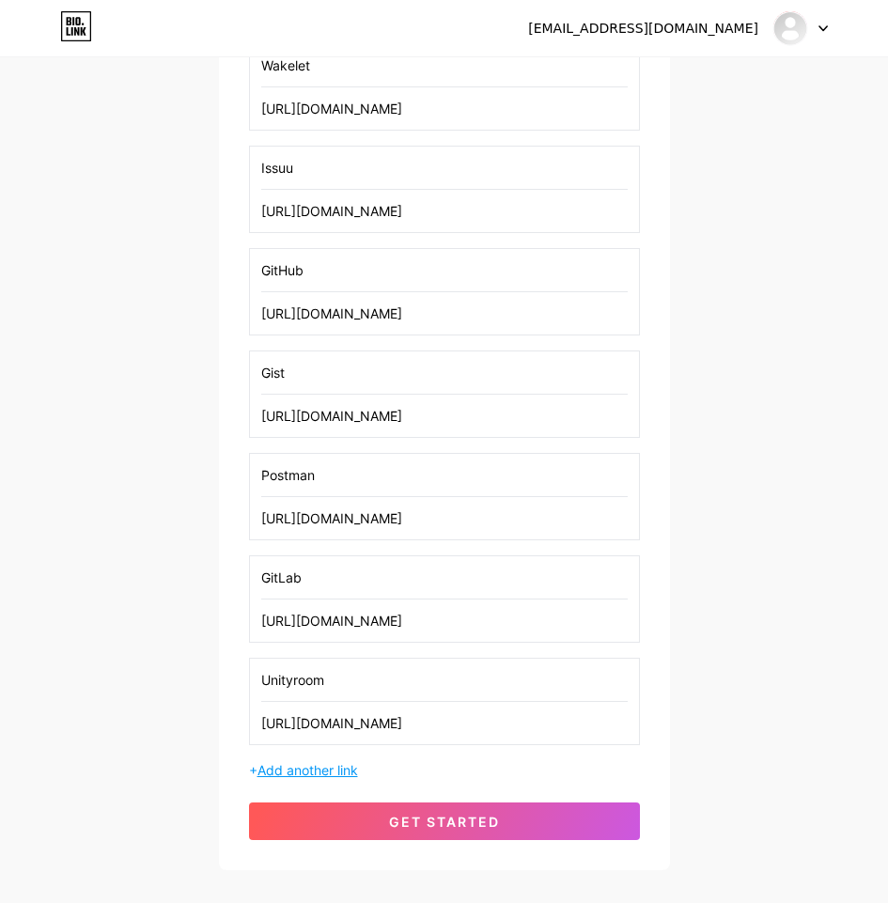
type input "[URL][DOMAIN_NAME]"
click at [317, 774] on span "Add another link" at bounding box center [307, 770] width 100 height 16
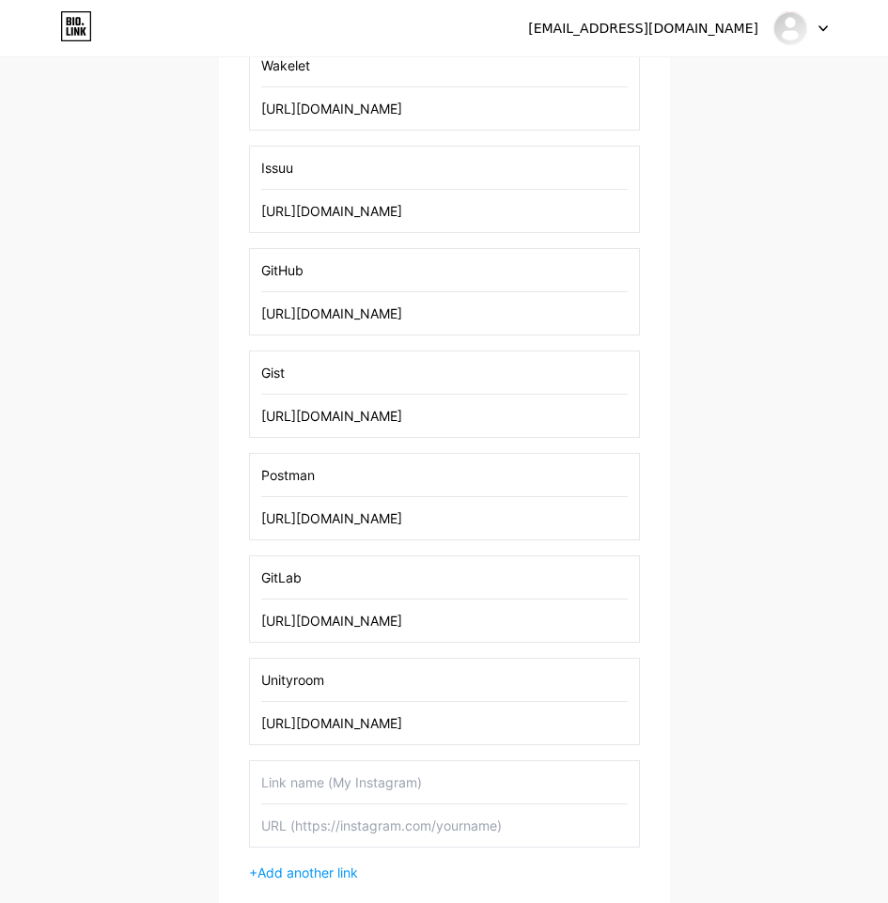
click at [346, 792] on input "text" at bounding box center [444, 782] width 366 height 42
paste input "Babelcube"
type input "Babelcube"
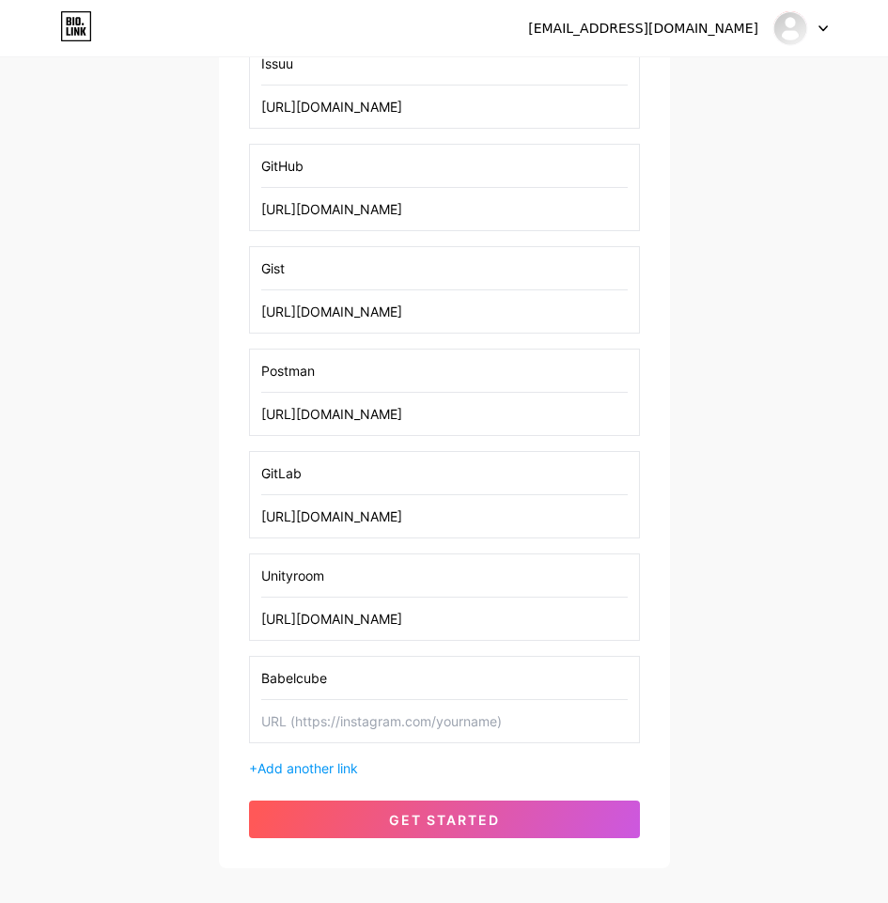
scroll to position [1071, 0]
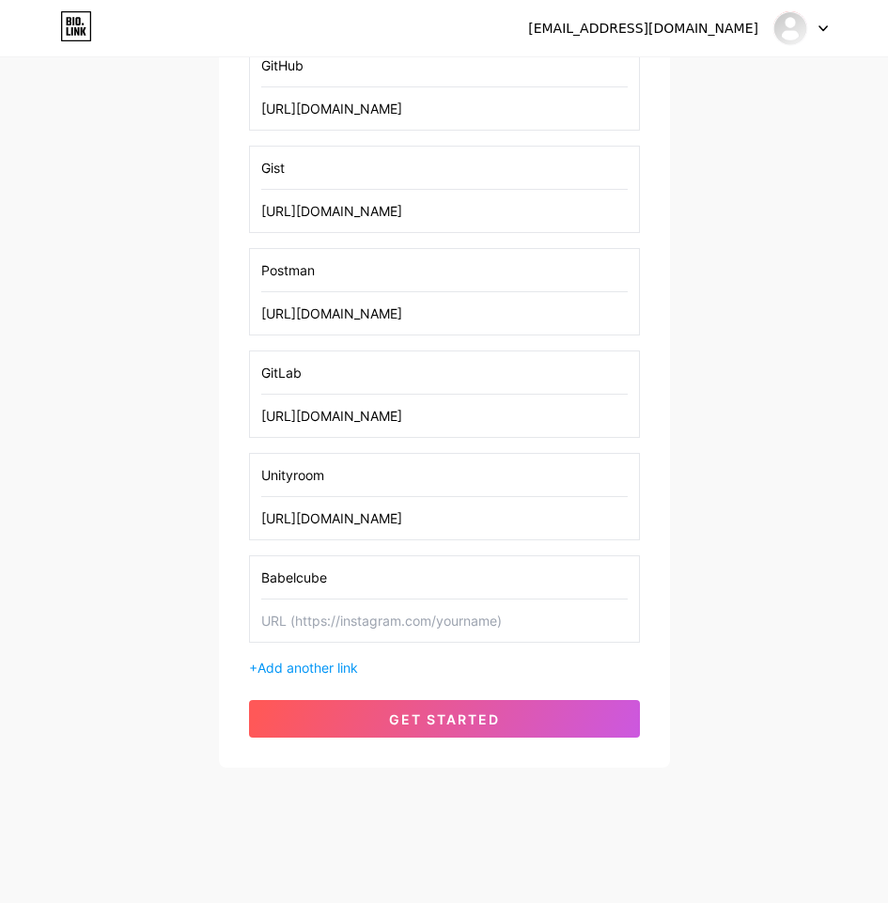
click at [423, 617] on input "text" at bounding box center [444, 620] width 366 height 42
paste input "[URL][DOMAIN_NAME]"
type input "[URL][DOMAIN_NAME]"
click at [316, 669] on span "Add another link" at bounding box center [307, 667] width 100 height 16
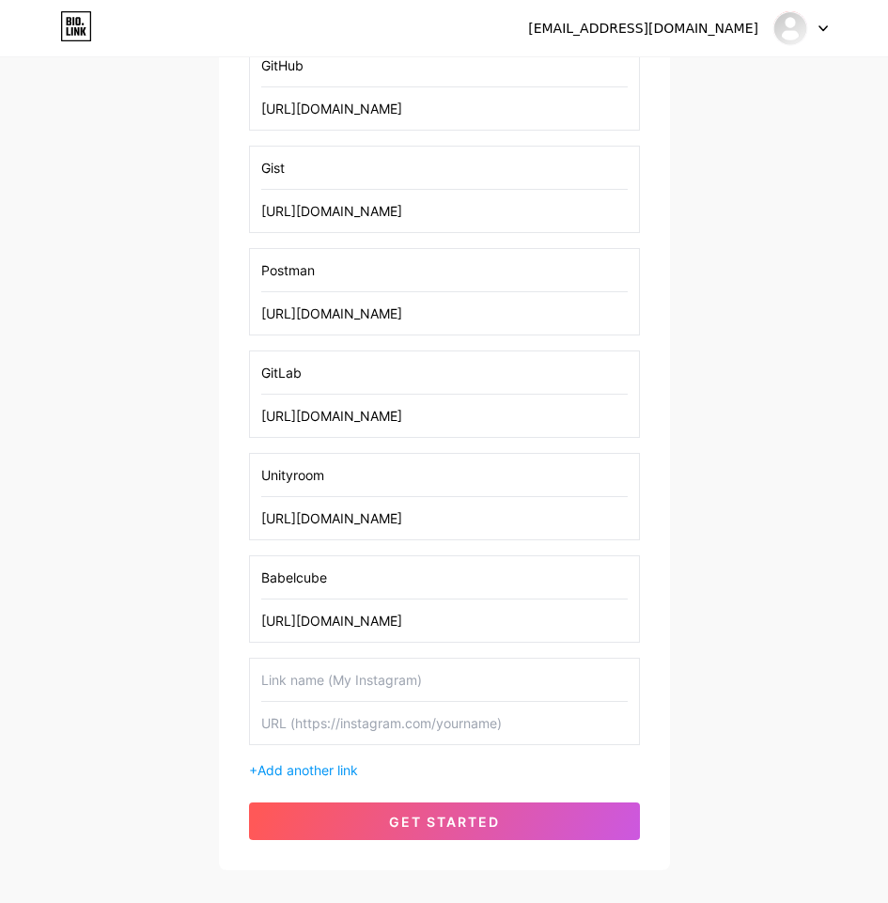
click at [334, 688] on input "text" at bounding box center [444, 679] width 366 height 42
paste input "Twitch"
type input "Twitch"
click at [407, 722] on input "text" at bounding box center [444, 723] width 366 height 42
paste input "[URL][DOMAIN_NAME]"
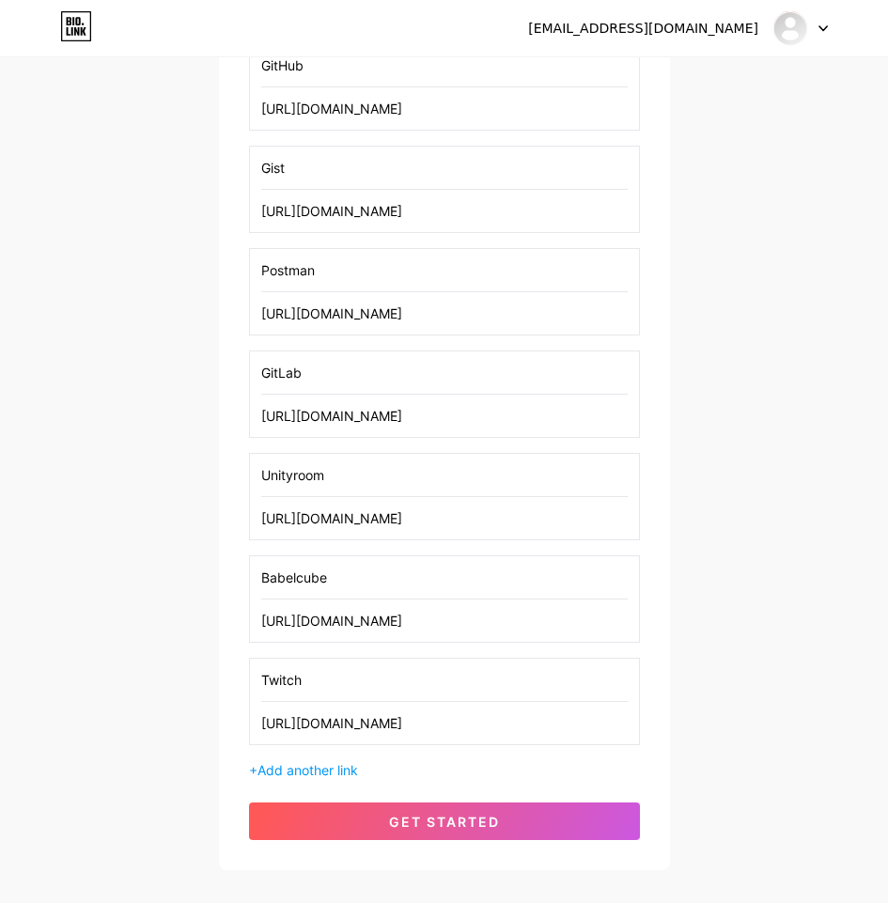
type input "[URL][DOMAIN_NAME]"
click at [339, 778] on div "+ Add another link" at bounding box center [444, 770] width 391 height 20
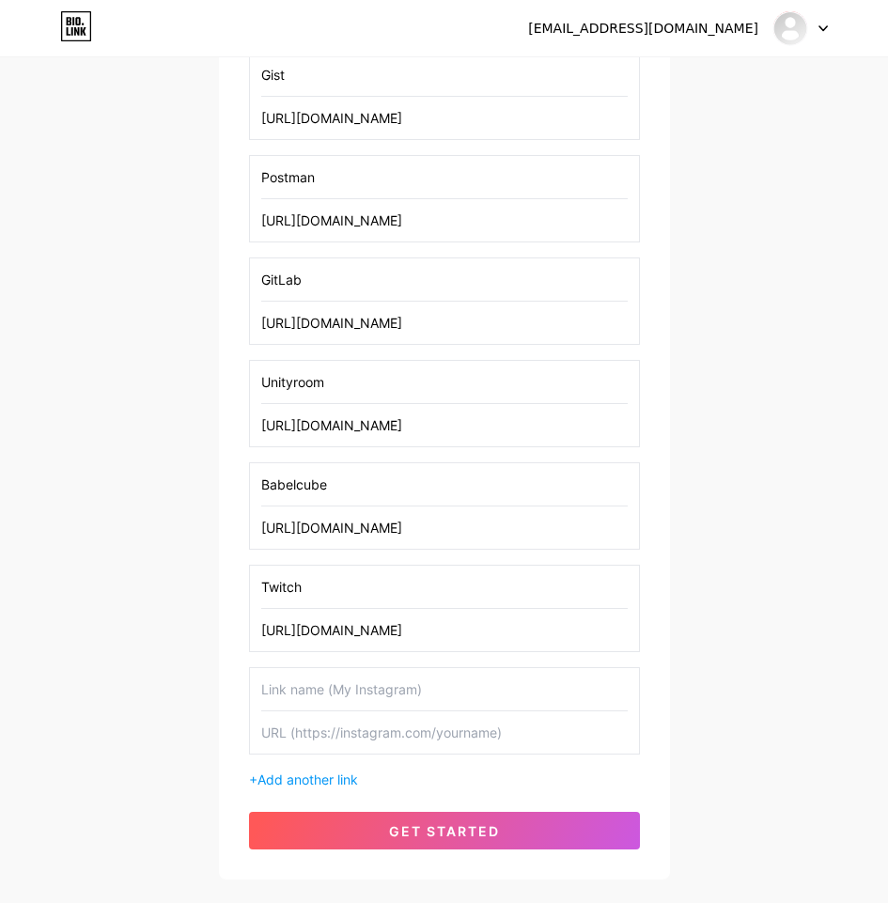
scroll to position [1275, 0]
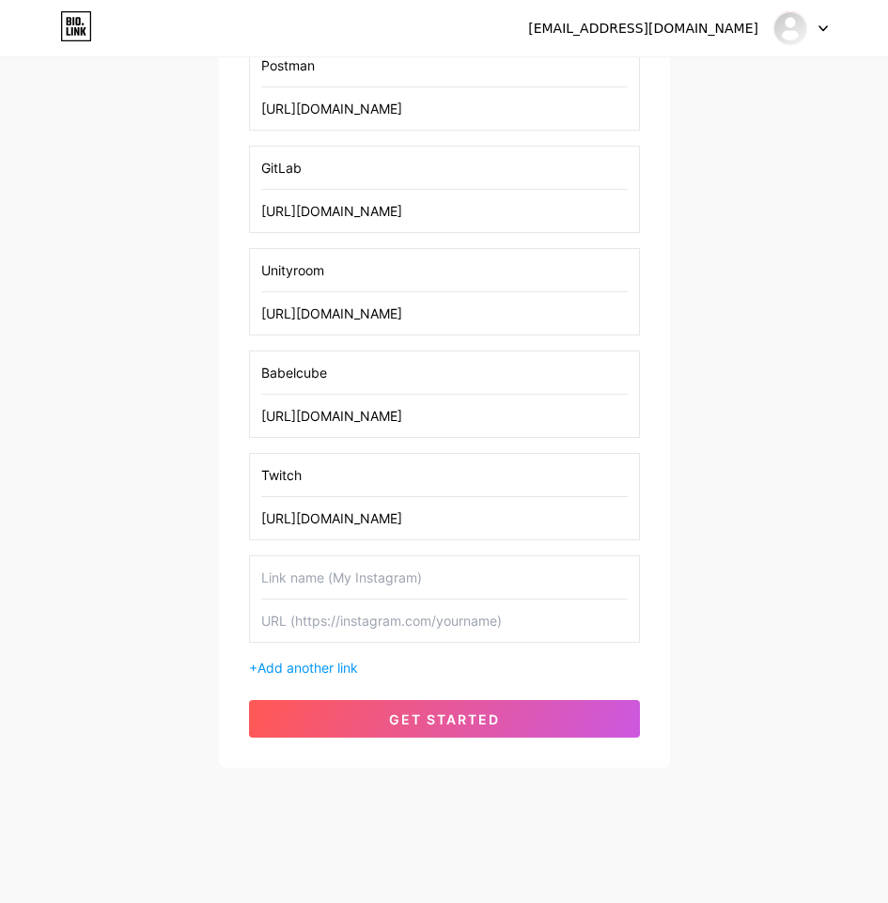
click at [363, 576] on input "text" at bounding box center [444, 577] width 366 height 42
paste input "Bitbucket"
type input "Bitbucket"
click at [436, 673] on div "+ Add another link" at bounding box center [444, 667] width 391 height 20
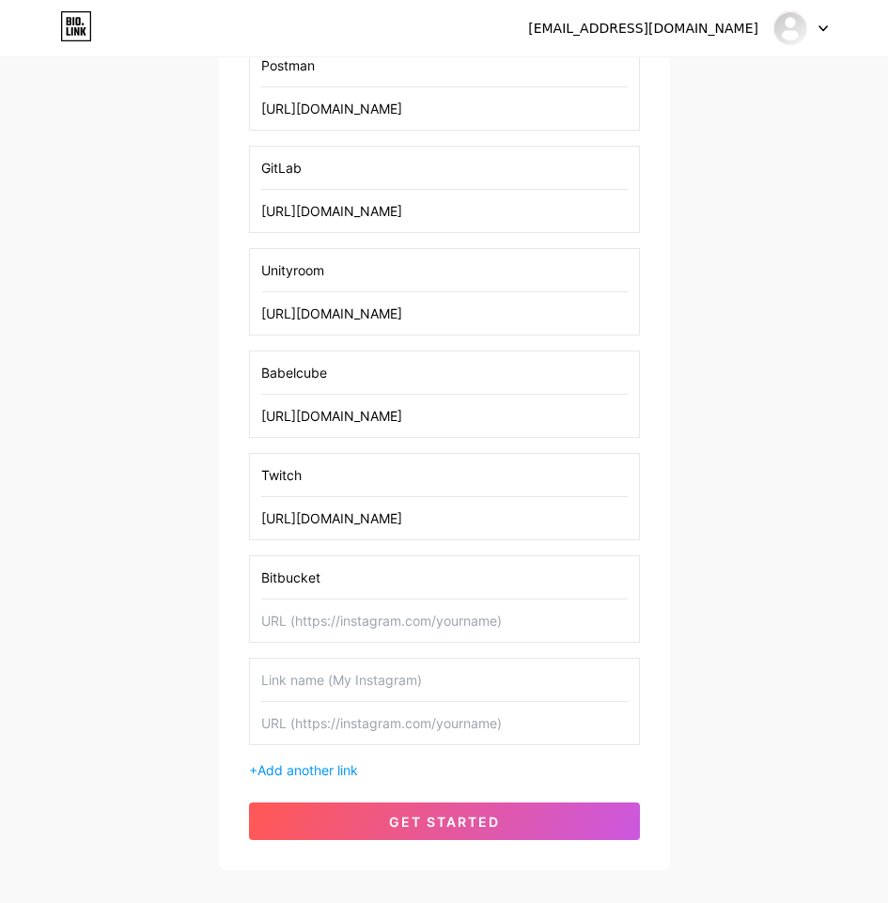
click at [421, 627] on input "text" at bounding box center [444, 620] width 366 height 42
paste input "[URL][DOMAIN_NAME]"
type input "[URL][DOMAIN_NAME]"
click at [328, 689] on input "text" at bounding box center [444, 679] width 366 height 42
paste input "YouTube"
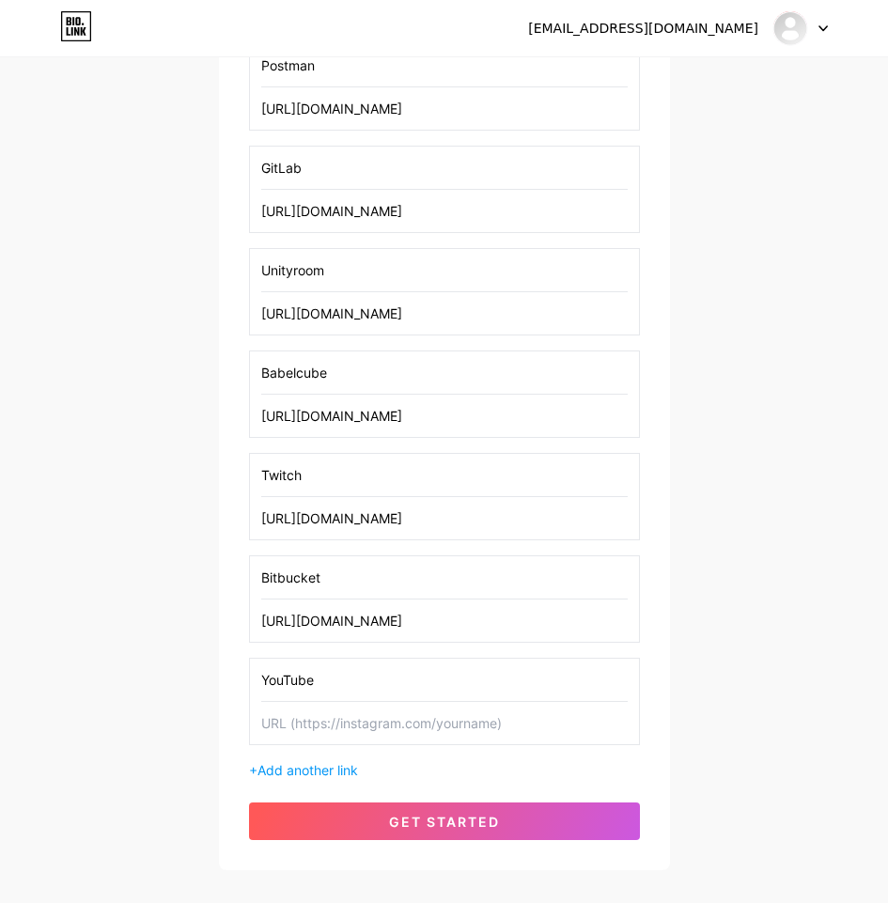
type input "YouTube"
click at [511, 728] on input "text" at bounding box center [444, 723] width 366 height 42
paste input "[URL][DOMAIN_NAME]"
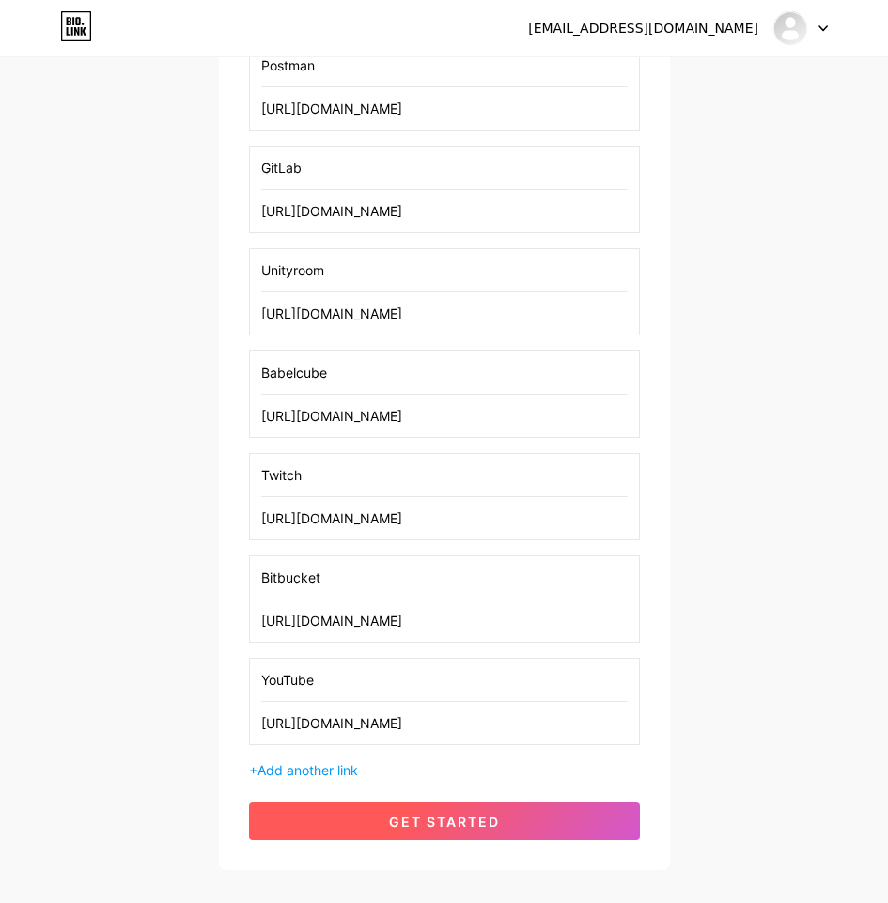
type input "[URL][DOMAIN_NAME]"
click at [492, 805] on button "get started" at bounding box center [444, 821] width 391 height 38
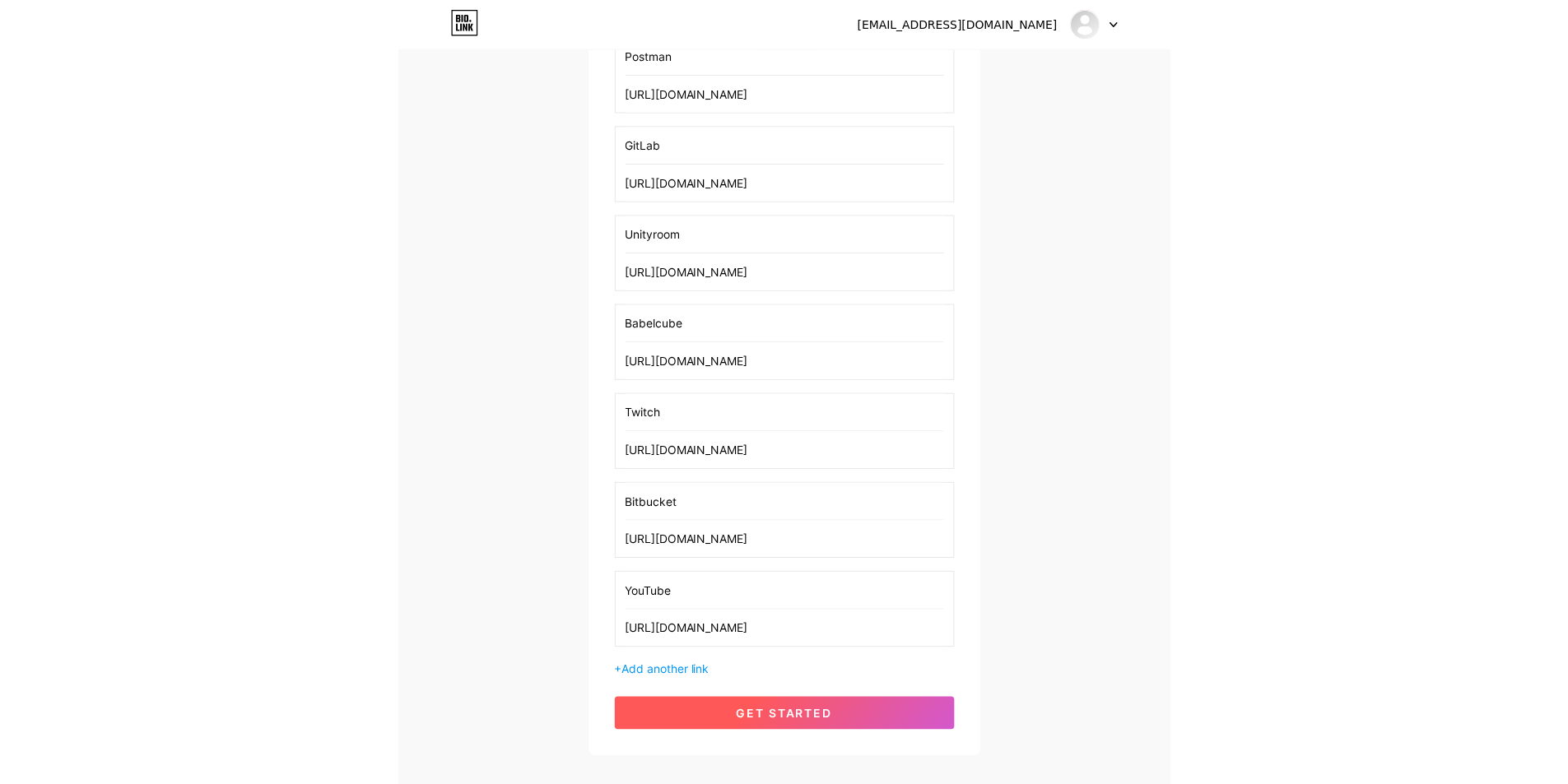
scroll to position [1145, 0]
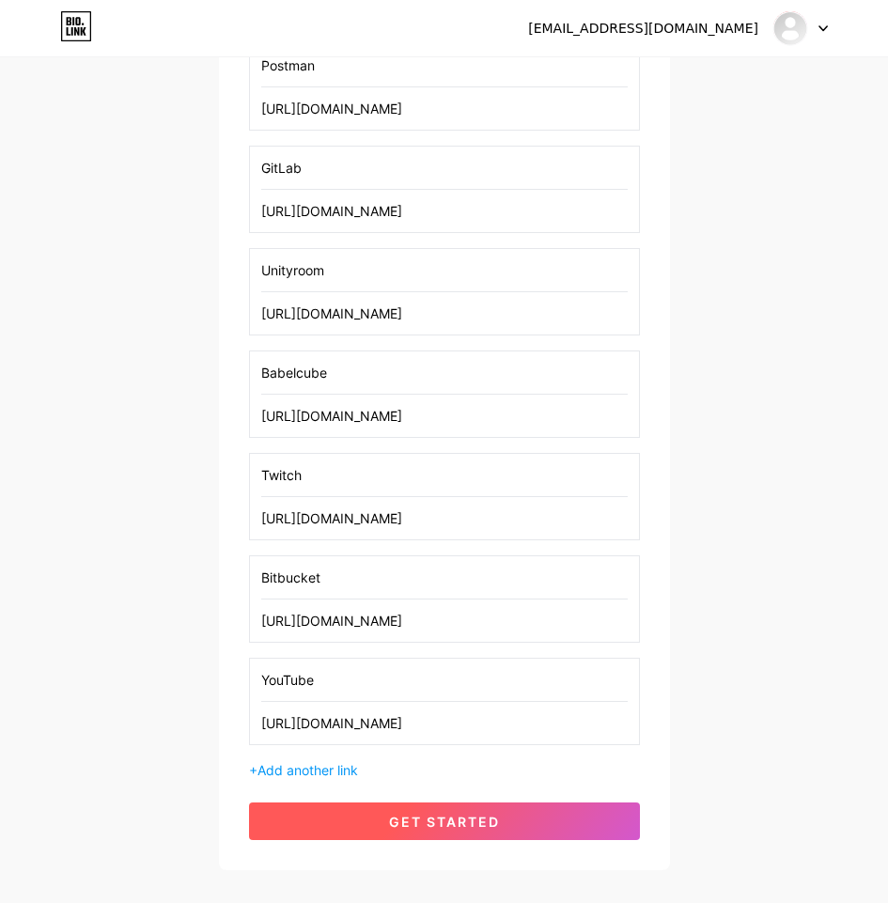
click at [466, 819] on span "get started" at bounding box center [444, 821] width 111 height 16
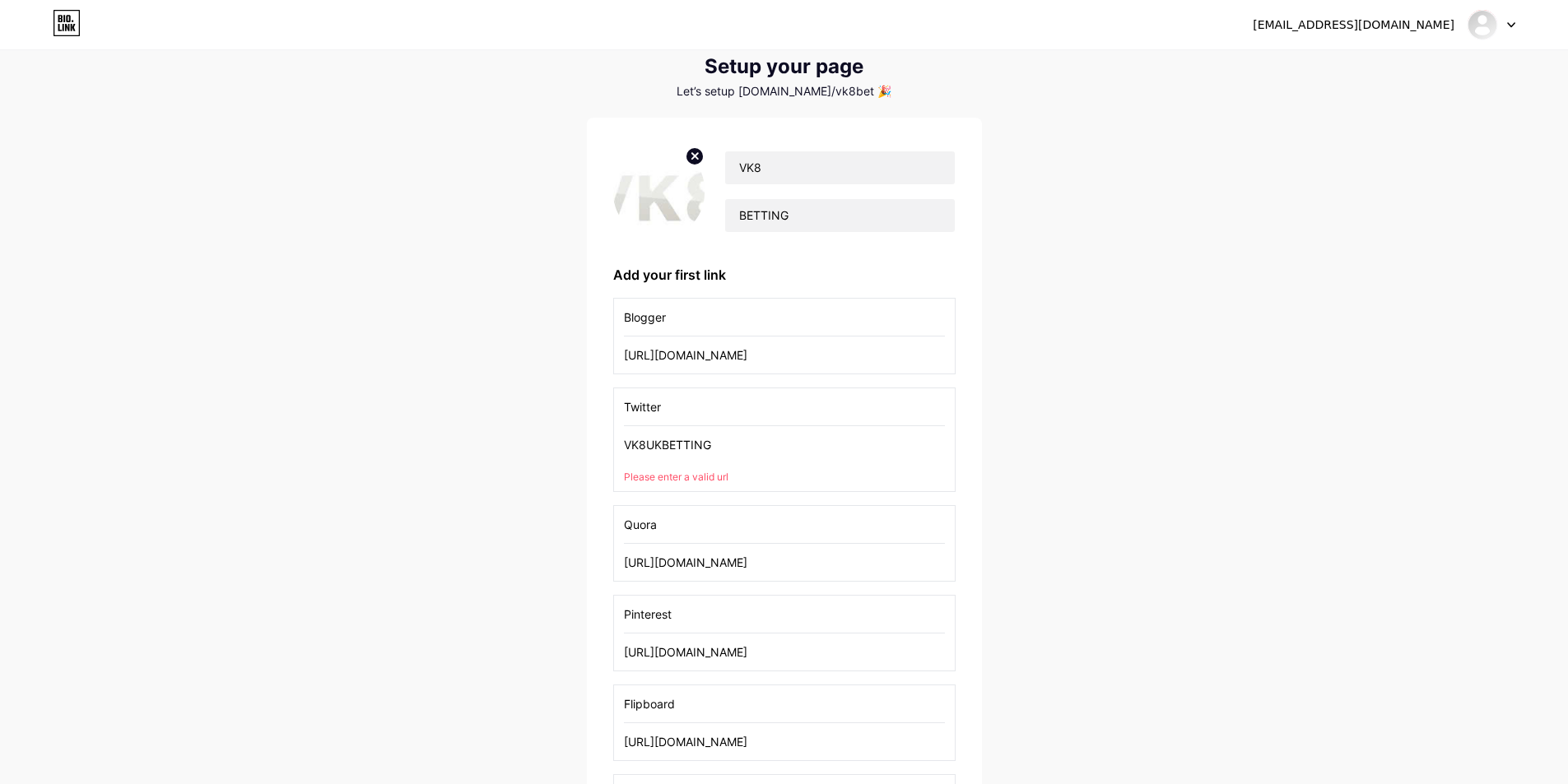
scroll to position [0, 0]
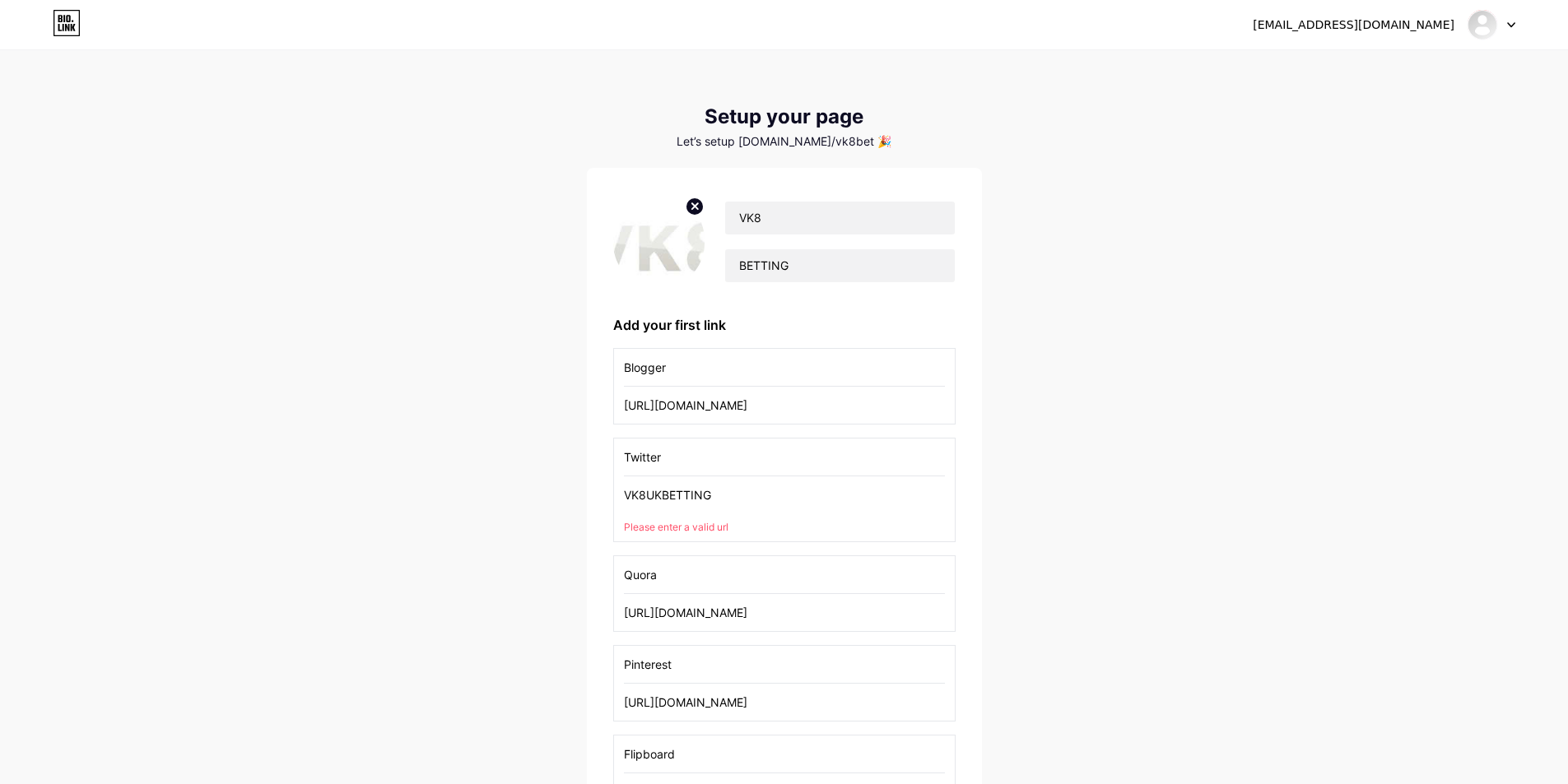
click at [733, 487] on input "VK8UKBETTING" at bounding box center [784, 495] width 321 height 37
drag, startPoint x: 715, startPoint y: 492, endPoint x: 620, endPoint y: 493, distance: 95.0
click at [620, 493] on div "Twitter VK8UKBETTING Please enter a valid url" at bounding box center [784, 490] width 343 height 104
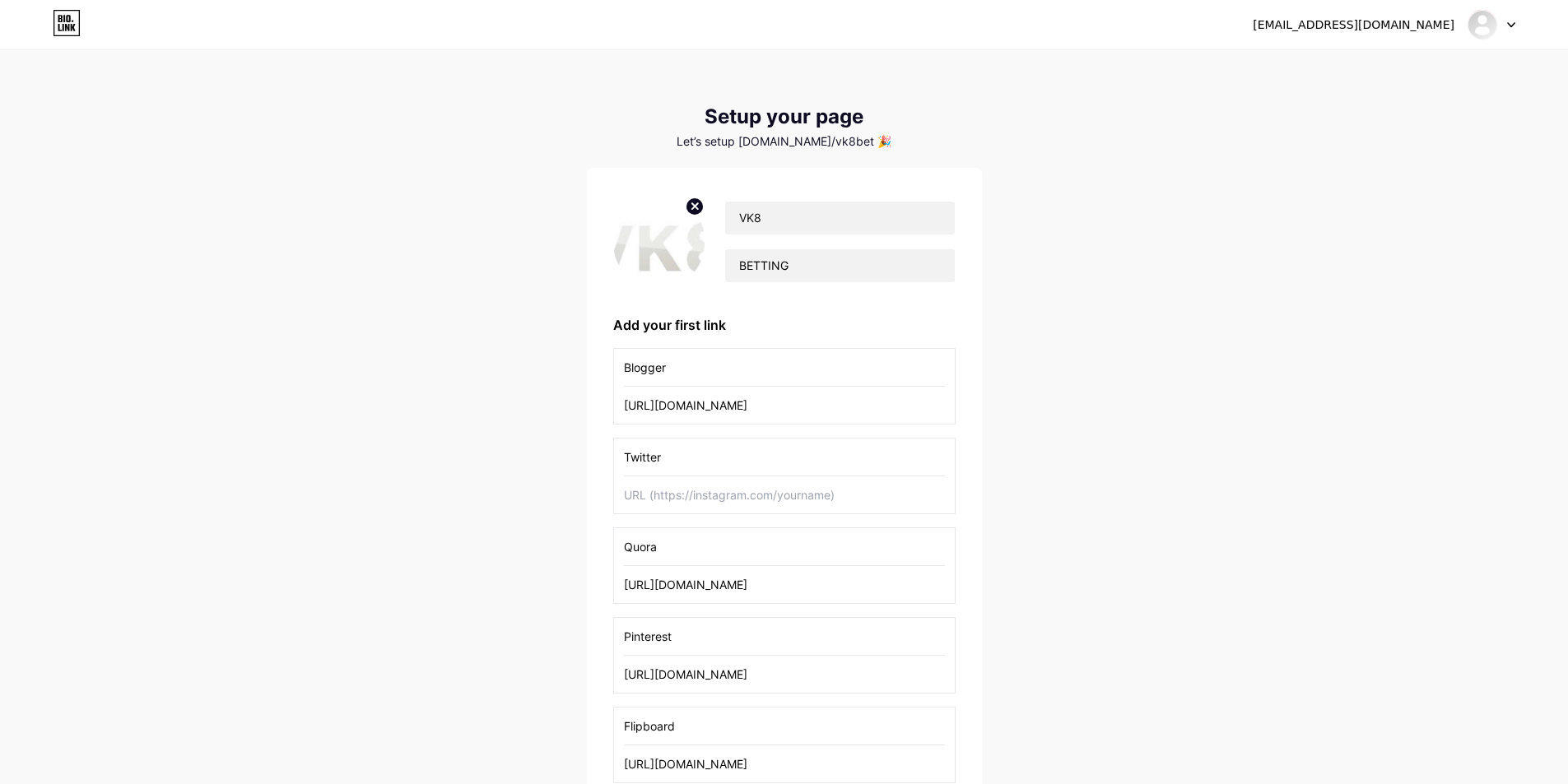
drag, startPoint x: 1136, startPoint y: 572, endPoint x: 1033, endPoint y: 560, distance: 103.7
click at [734, 491] on input "text" at bounding box center [784, 495] width 321 height 37
paste input "[URL][DOMAIN_NAME]"
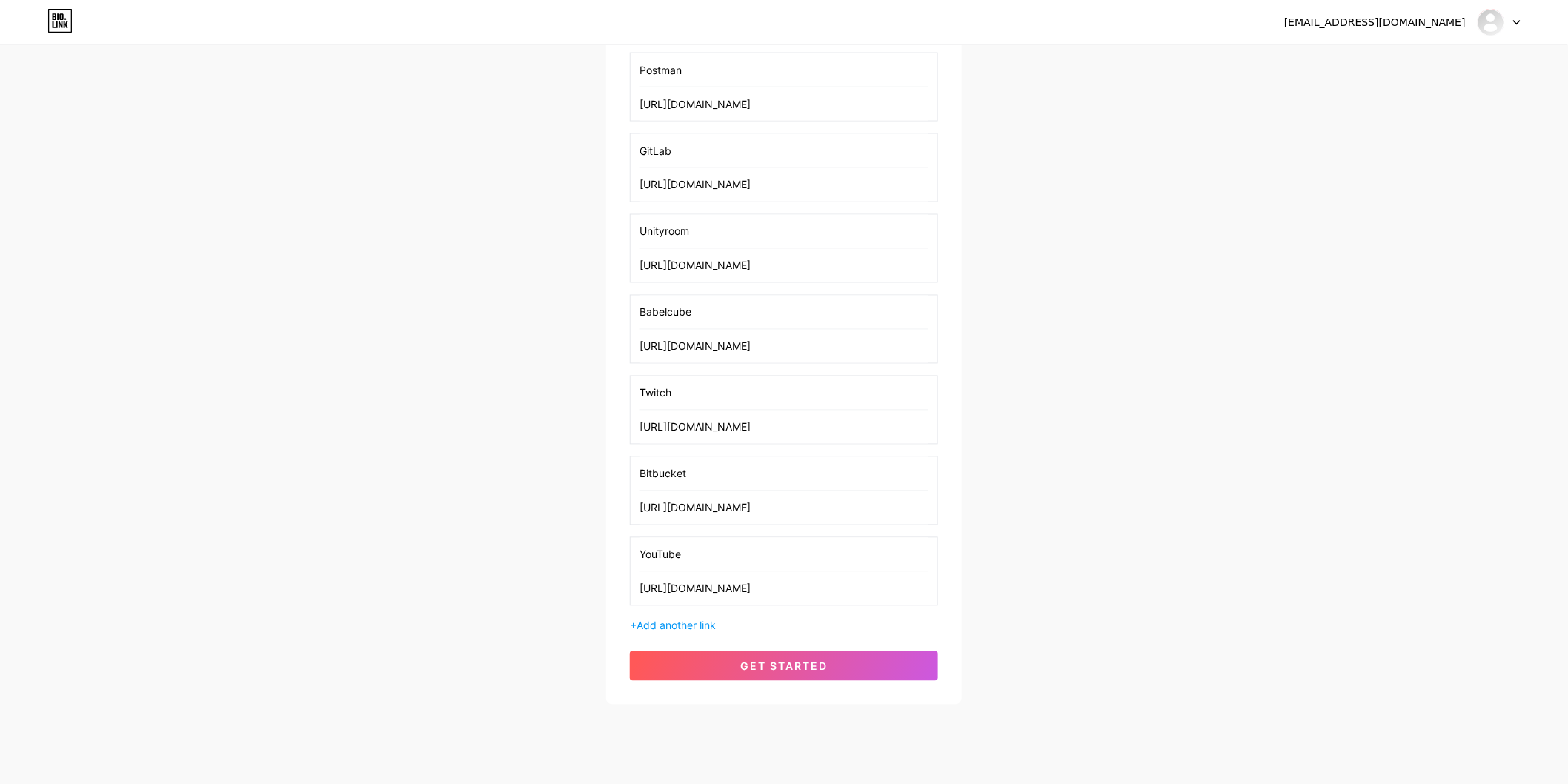
scroll to position [1017, 0]
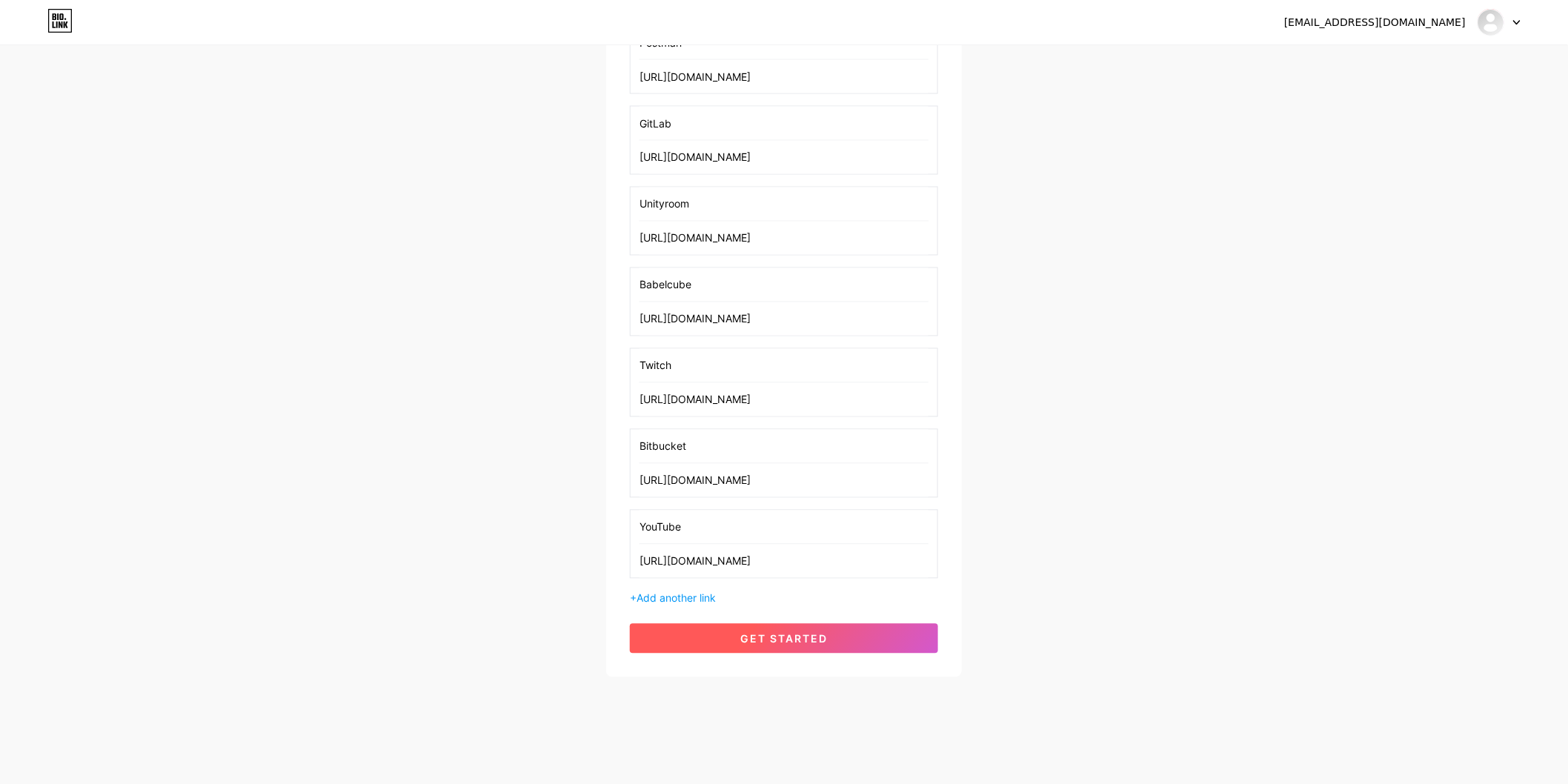
type input "[URL][DOMAIN_NAME]"
click at [811, 633] on span "get started" at bounding box center [784, 639] width 88 height 13
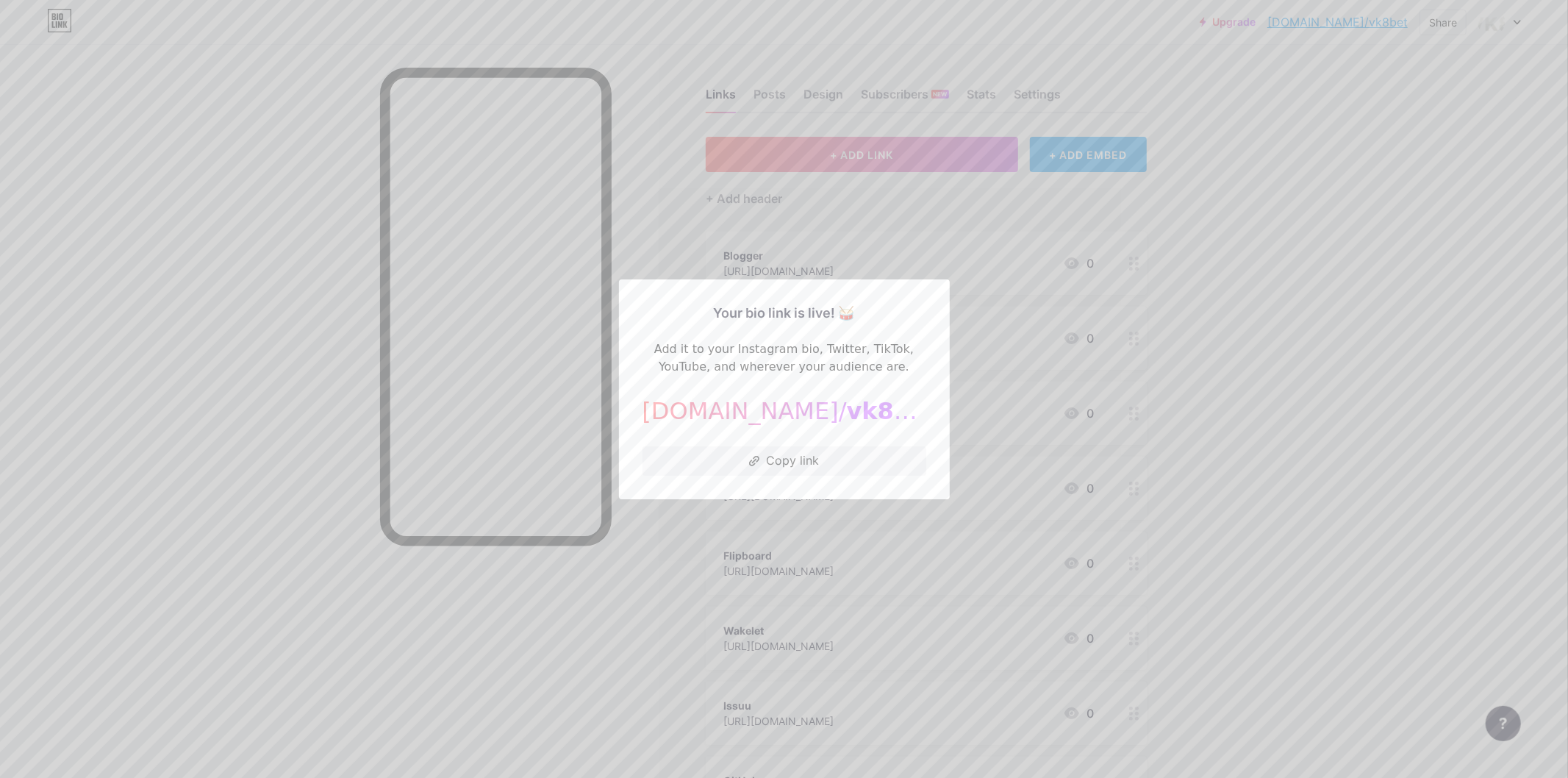
click at [638, 546] on div at bounding box center [784, 389] width 1568 height 778
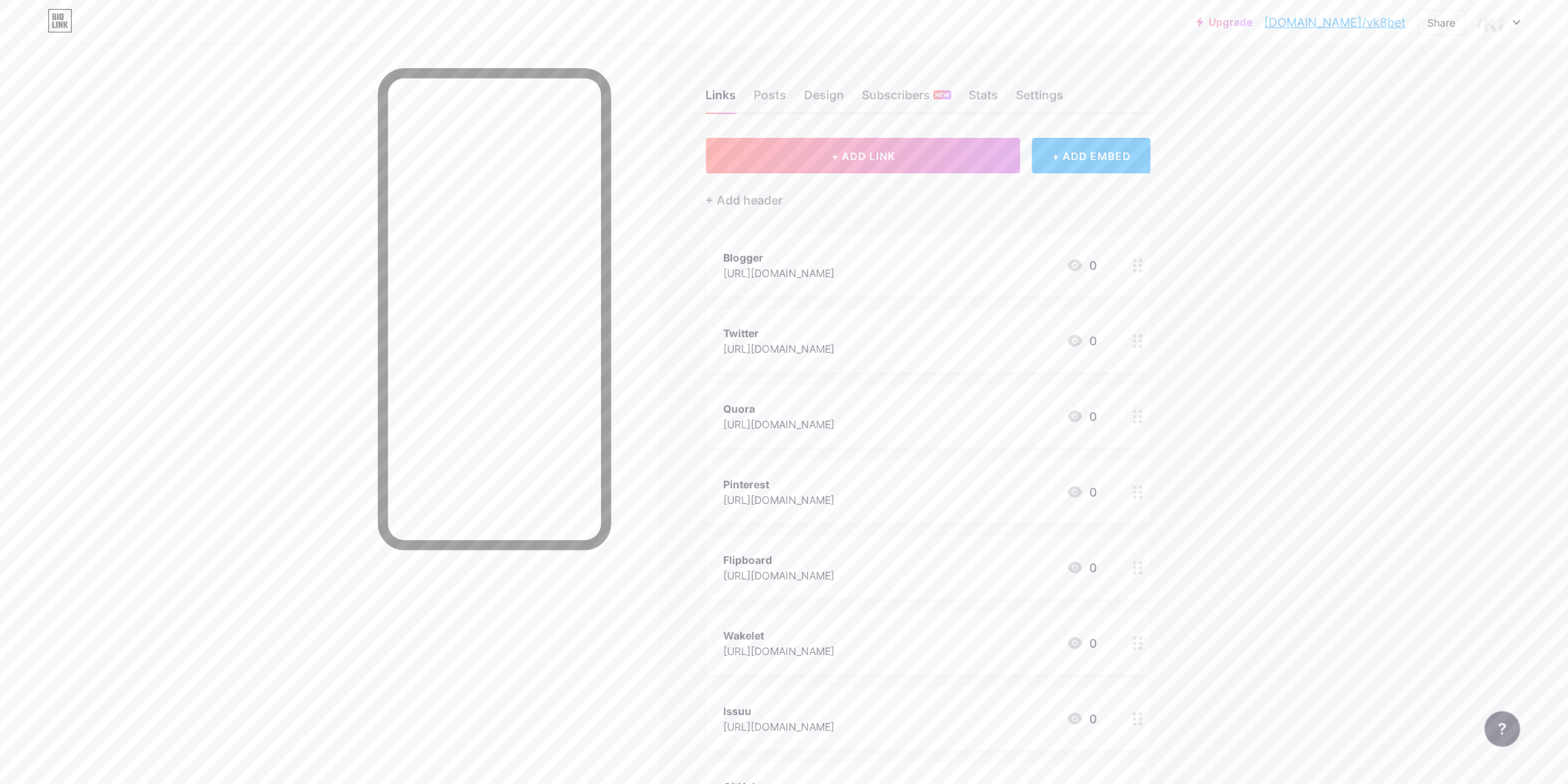
click at [1384, 25] on link "[DOMAIN_NAME]/vk8bet" at bounding box center [1335, 22] width 141 height 18
